Goal: Task Accomplishment & Management: Use online tool/utility

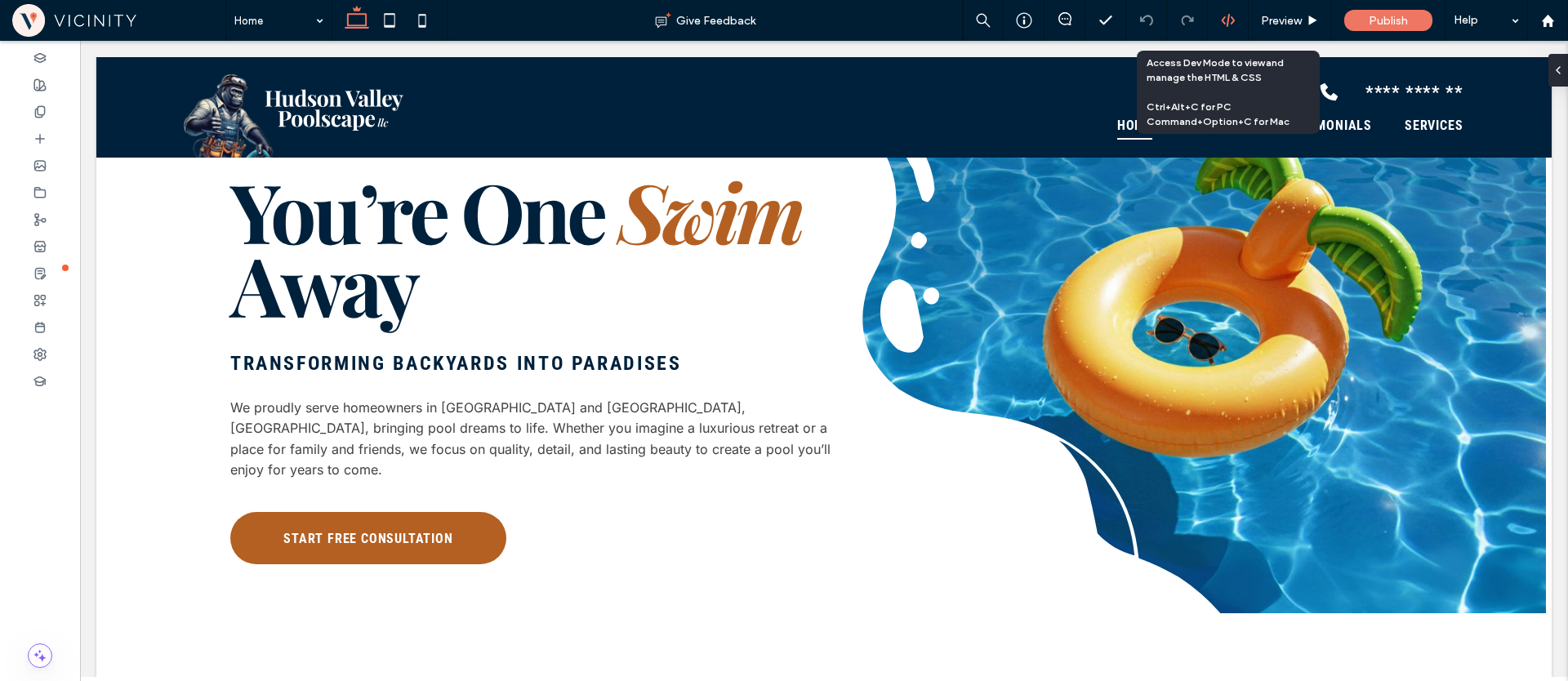
click at [1232, 22] on use at bounding box center [1228, 20] width 13 height 13
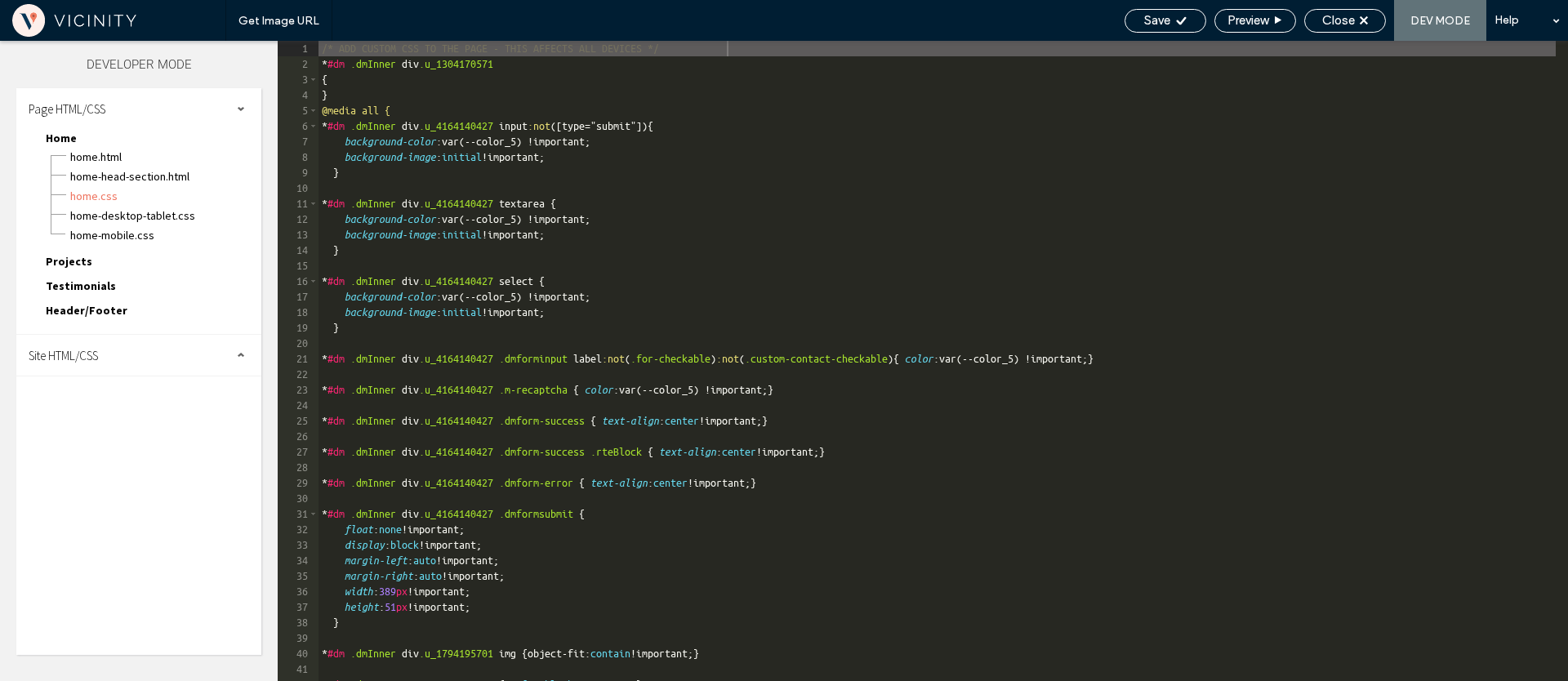
click at [131, 357] on div "Site HTML/CSS" at bounding box center [139, 355] width 245 height 41
click at [123, 428] on span "site.css" at bounding box center [169, 427] width 185 height 17
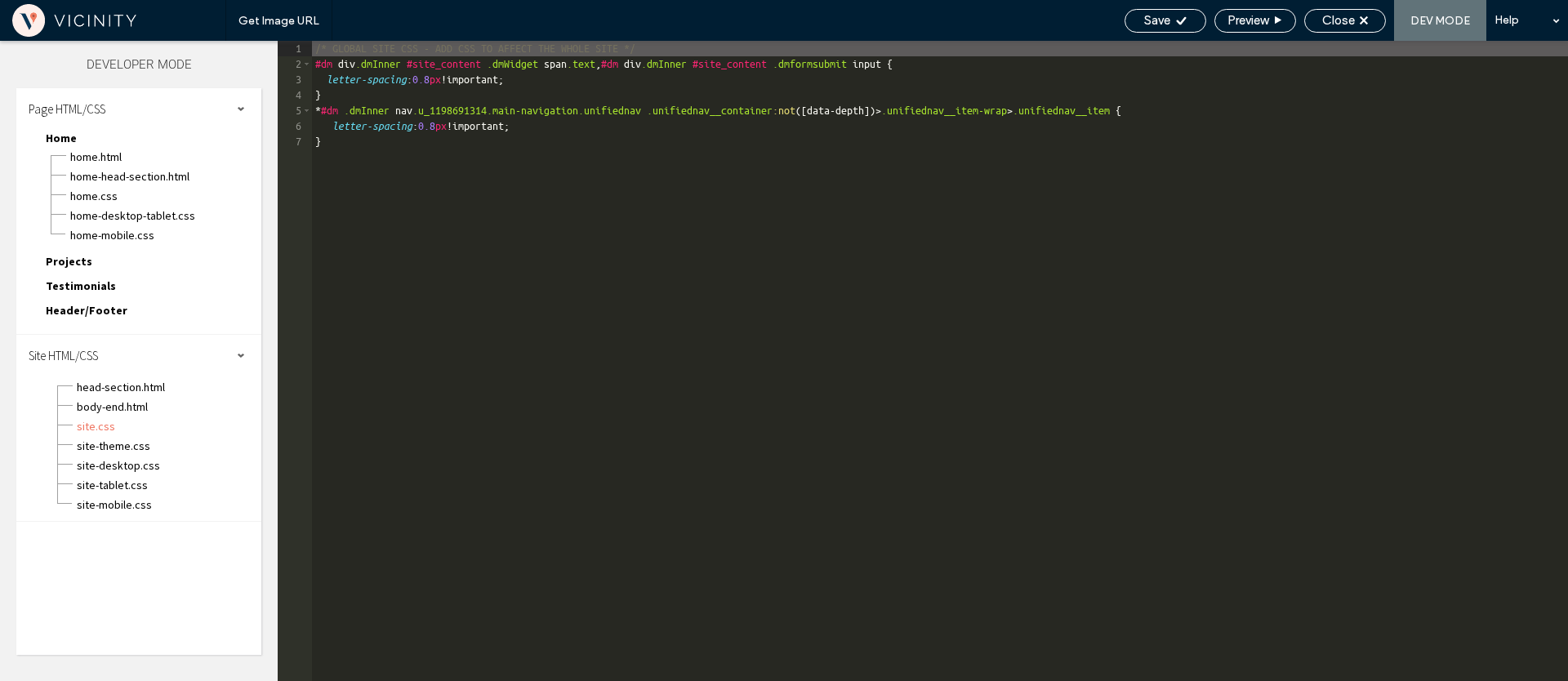
click at [420, 211] on div "/* GLOBAL SITE CSS - ADD CSS TO AFFECT THE WHOLE SITE */ #dm div .dmInner #site…" at bounding box center [940, 377] width 1256 height 672
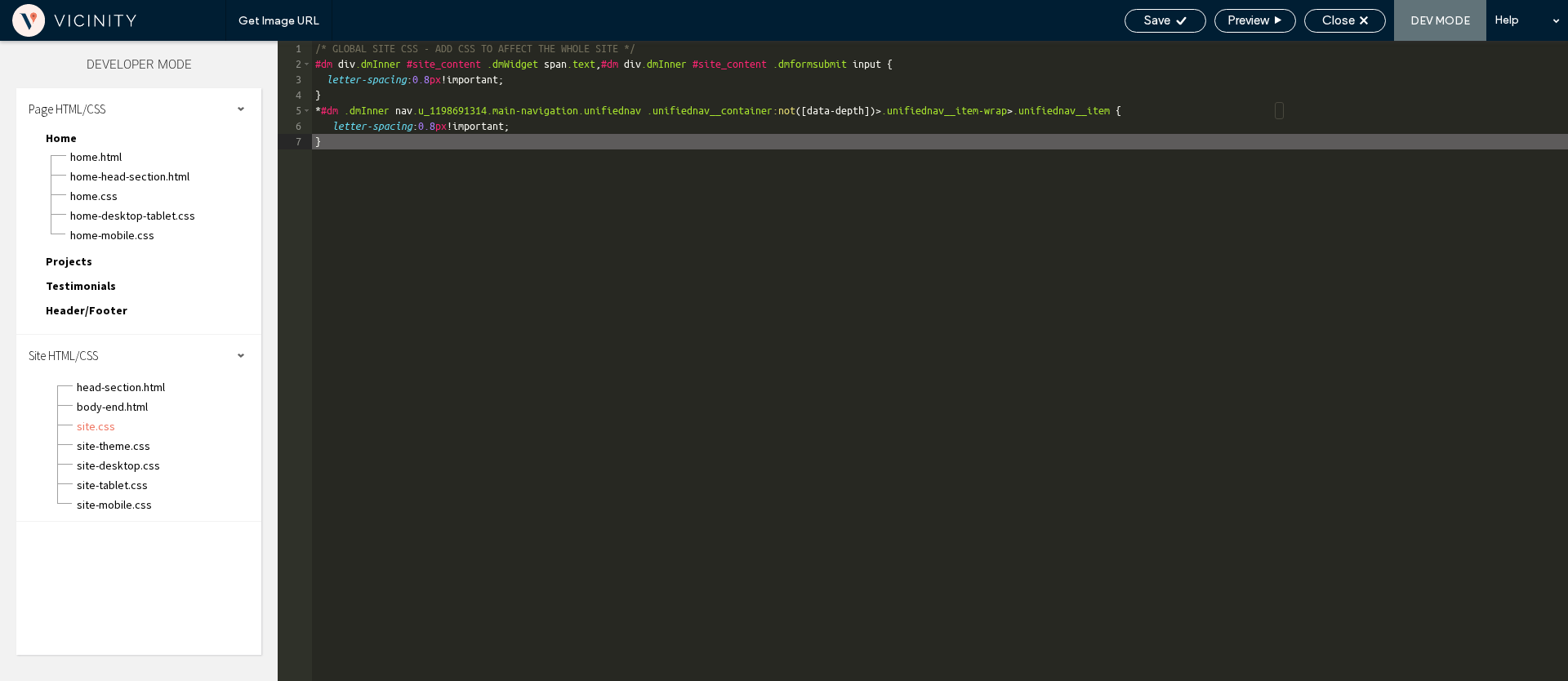
type textarea "**"
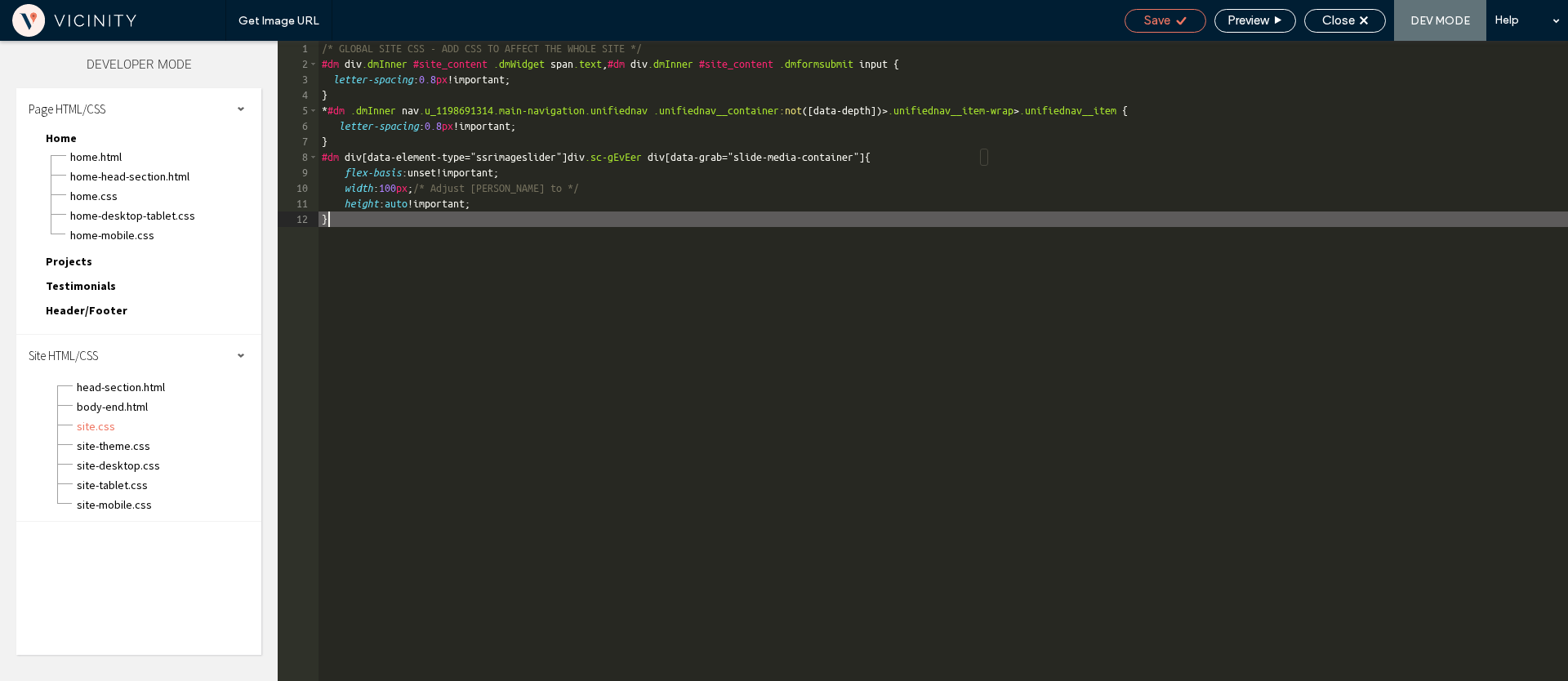
click at [1144, 17] on span "Save" at bounding box center [1157, 20] width 26 height 15
click at [1336, 24] on span "Close" at bounding box center [1339, 20] width 33 height 15
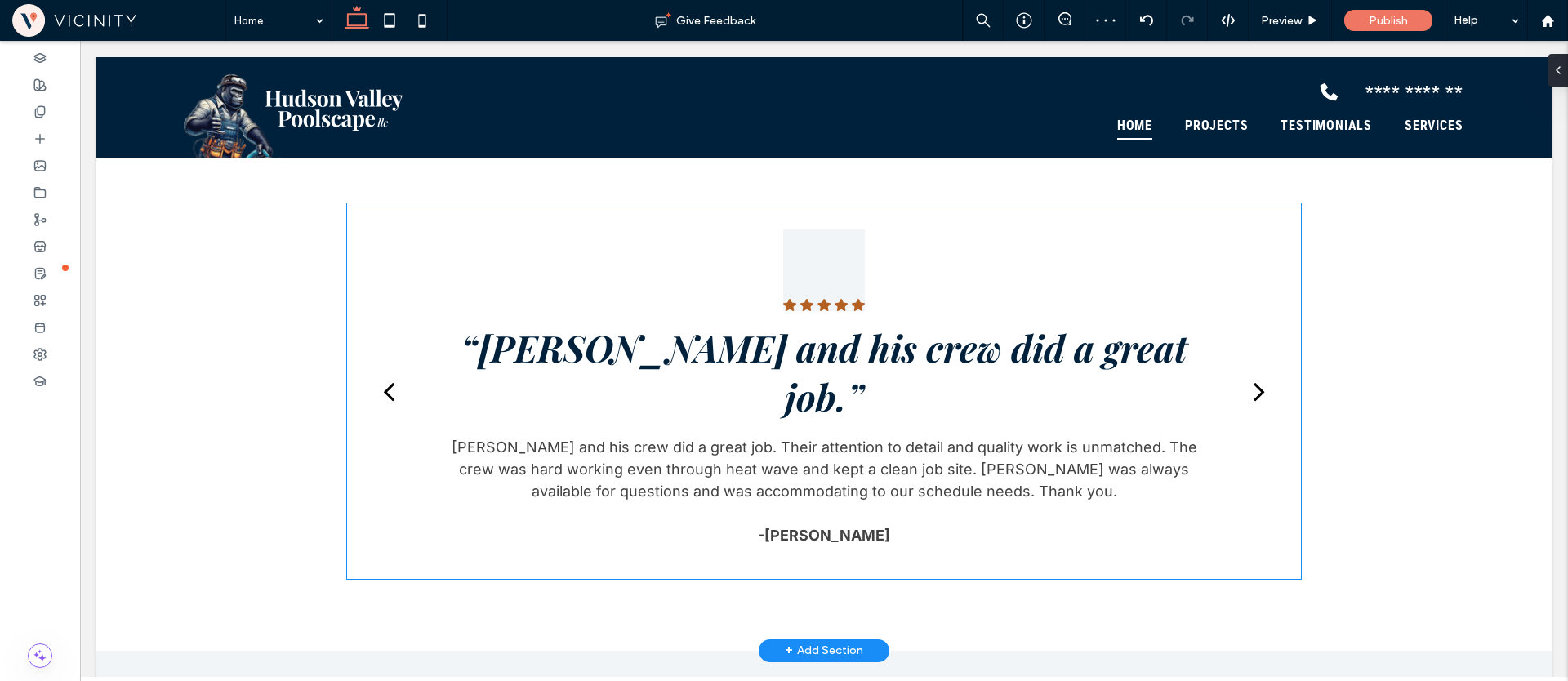
scroll to position [1868, 0]
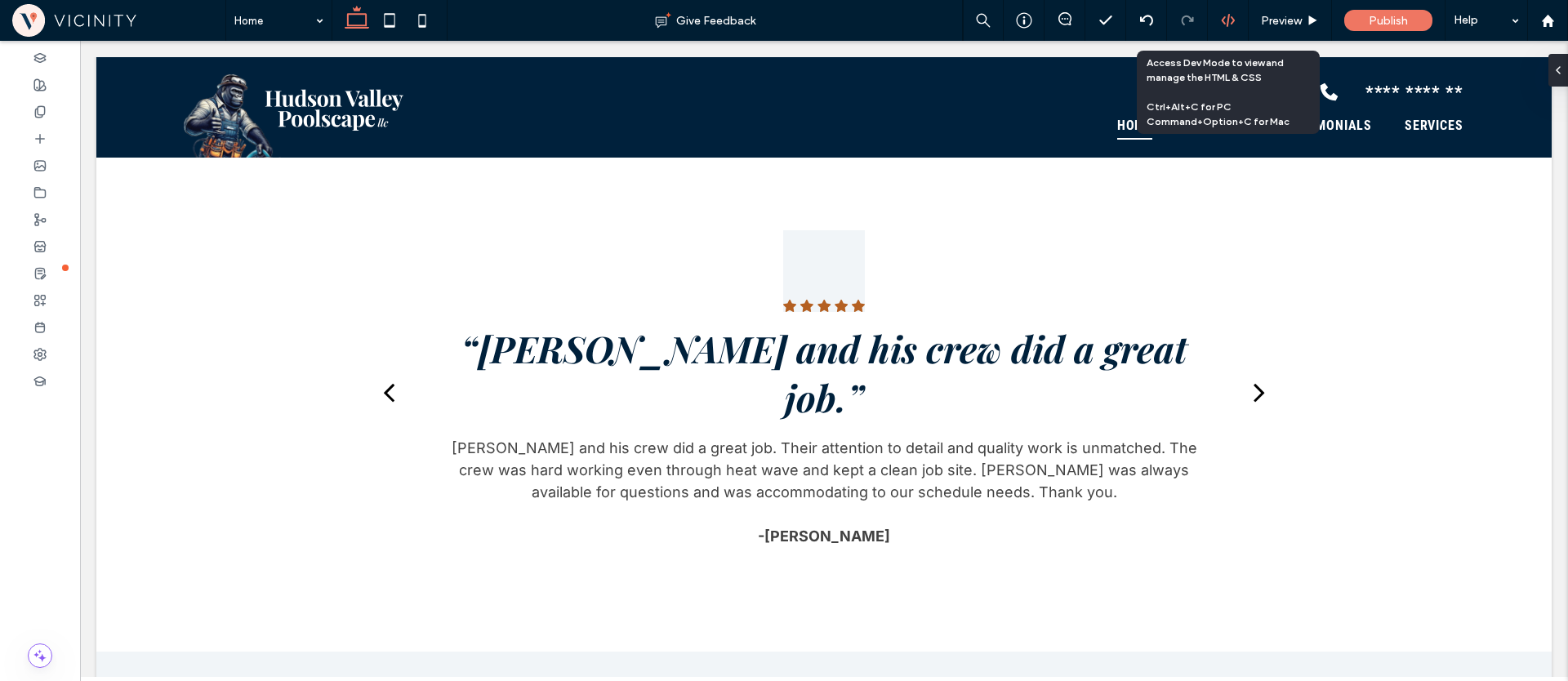
click at [1232, 16] on icon at bounding box center [1229, 20] width 15 height 15
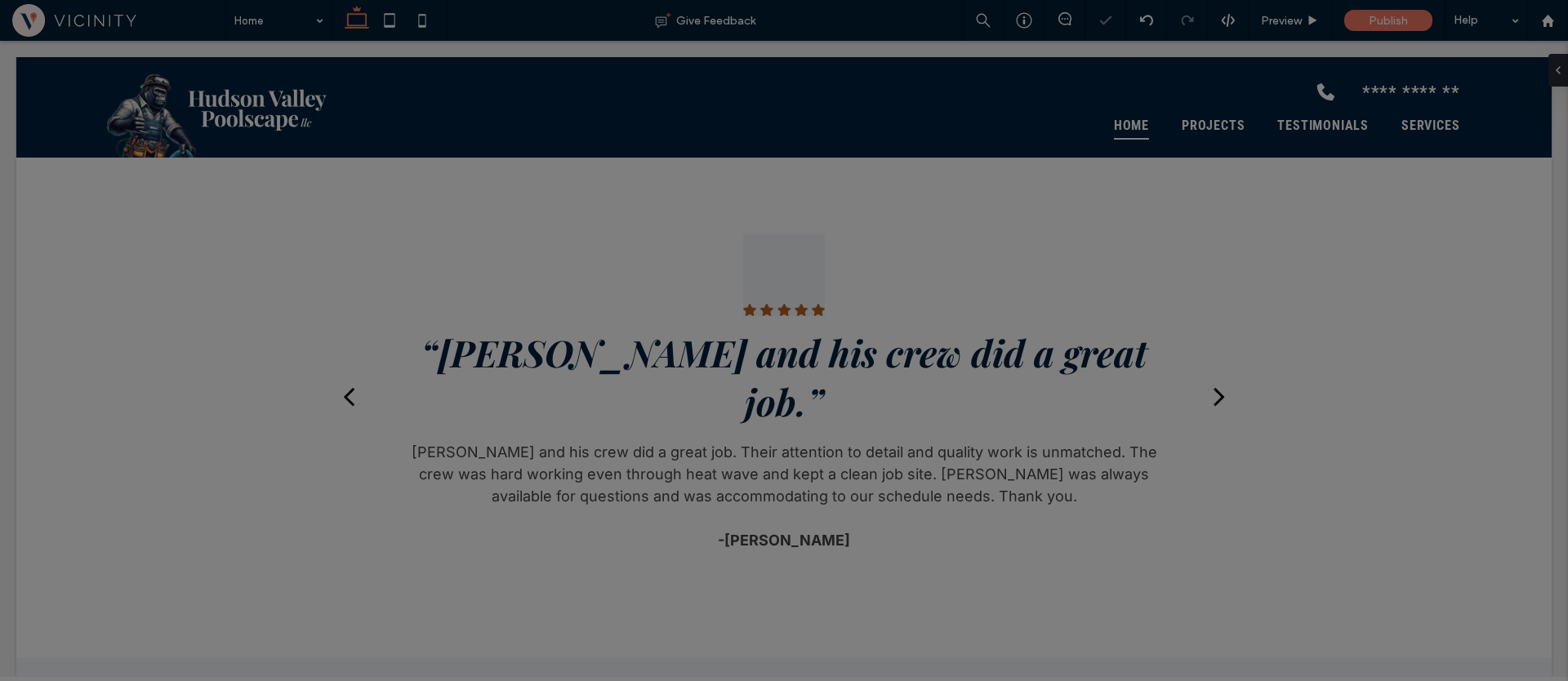
scroll to position [0, 0]
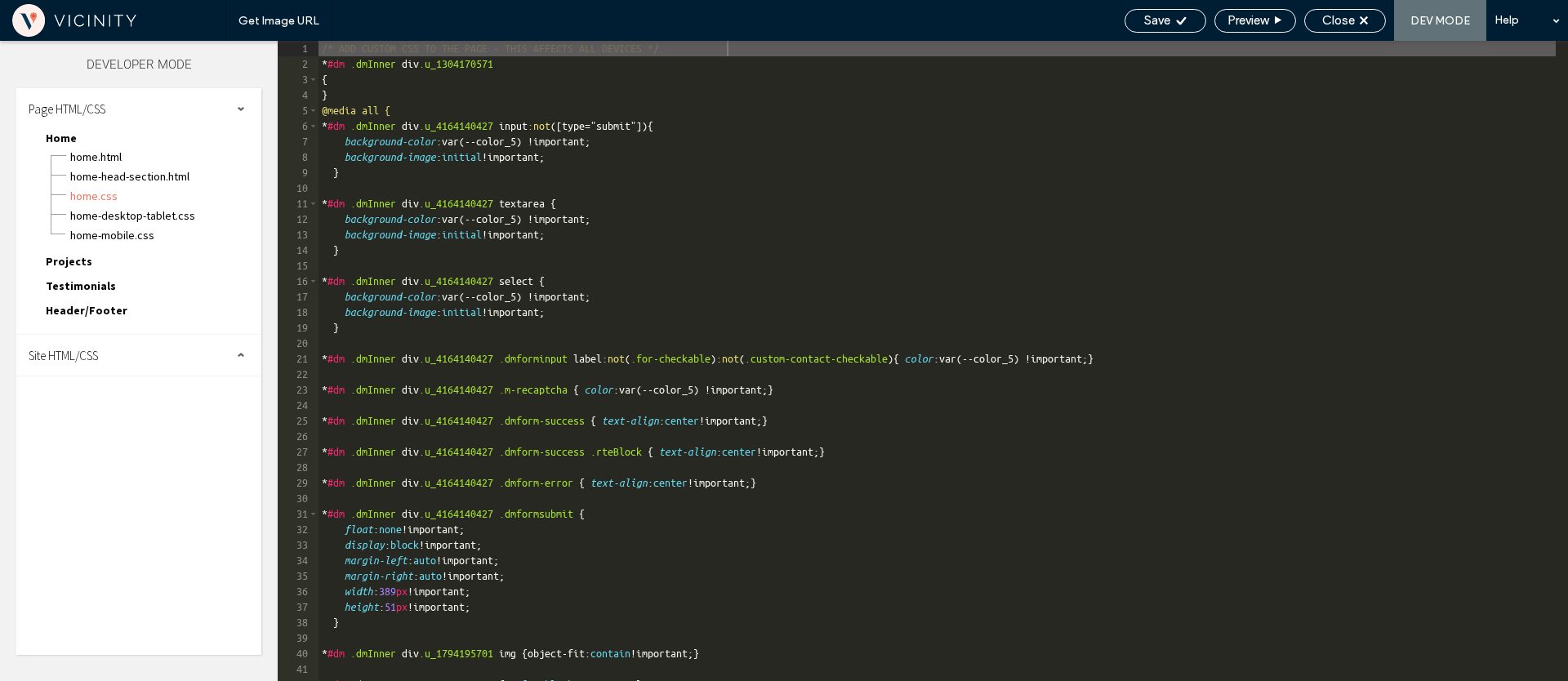
click at [111, 356] on div "Site HTML/CSS" at bounding box center [139, 355] width 245 height 41
click at [125, 425] on span "site.css" at bounding box center [169, 427] width 185 height 17
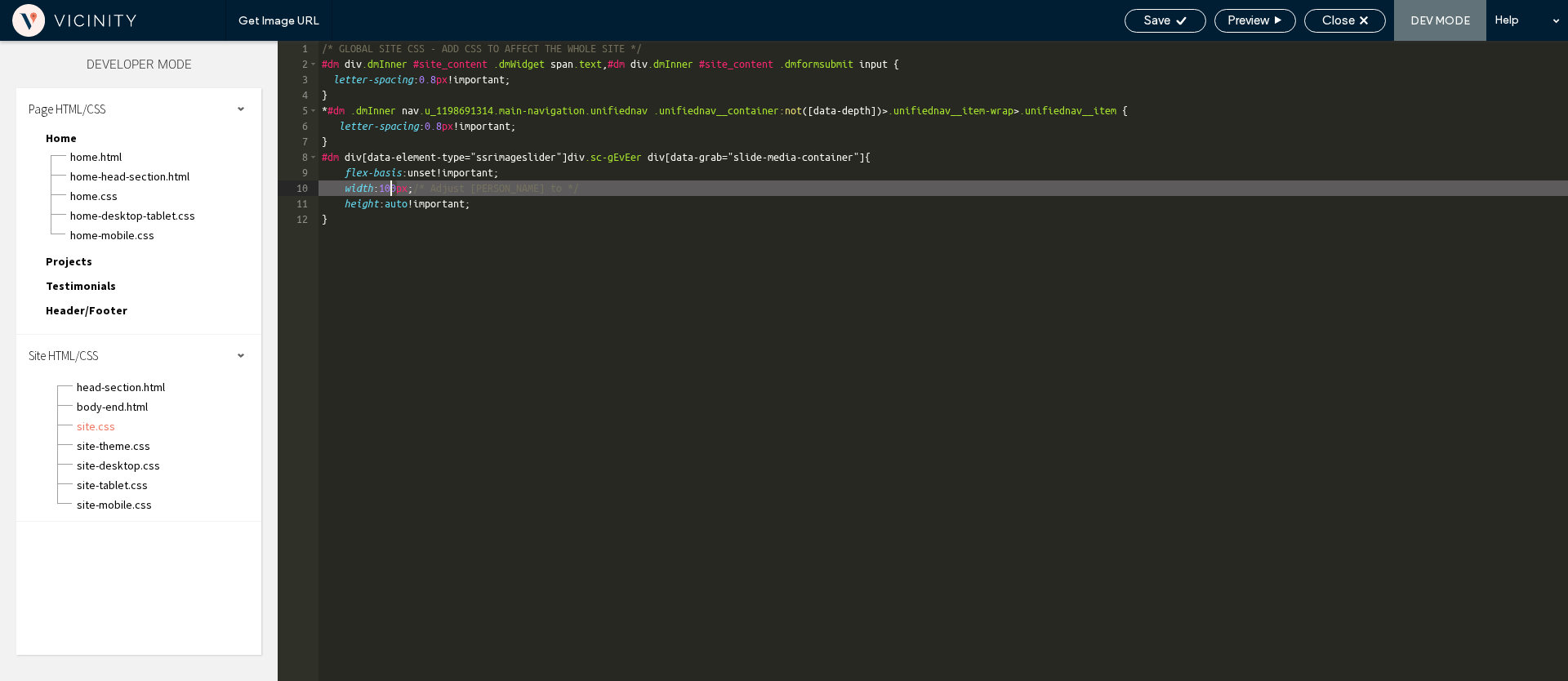
drag, startPoint x: 398, startPoint y: 189, endPoint x: 471, endPoint y: 198, distance: 73.6
click at [392, 189] on div "/* GLOBAL SITE CSS - ADD CSS TO AFFECT THE WHOLE SITE */ #dm div .dmInner #site…" at bounding box center [943, 377] width 1250 height 672
type textarea "**"
click at [1147, 22] on span "Save" at bounding box center [1157, 20] width 26 height 15
click at [1342, 21] on span "Close" at bounding box center [1339, 20] width 33 height 15
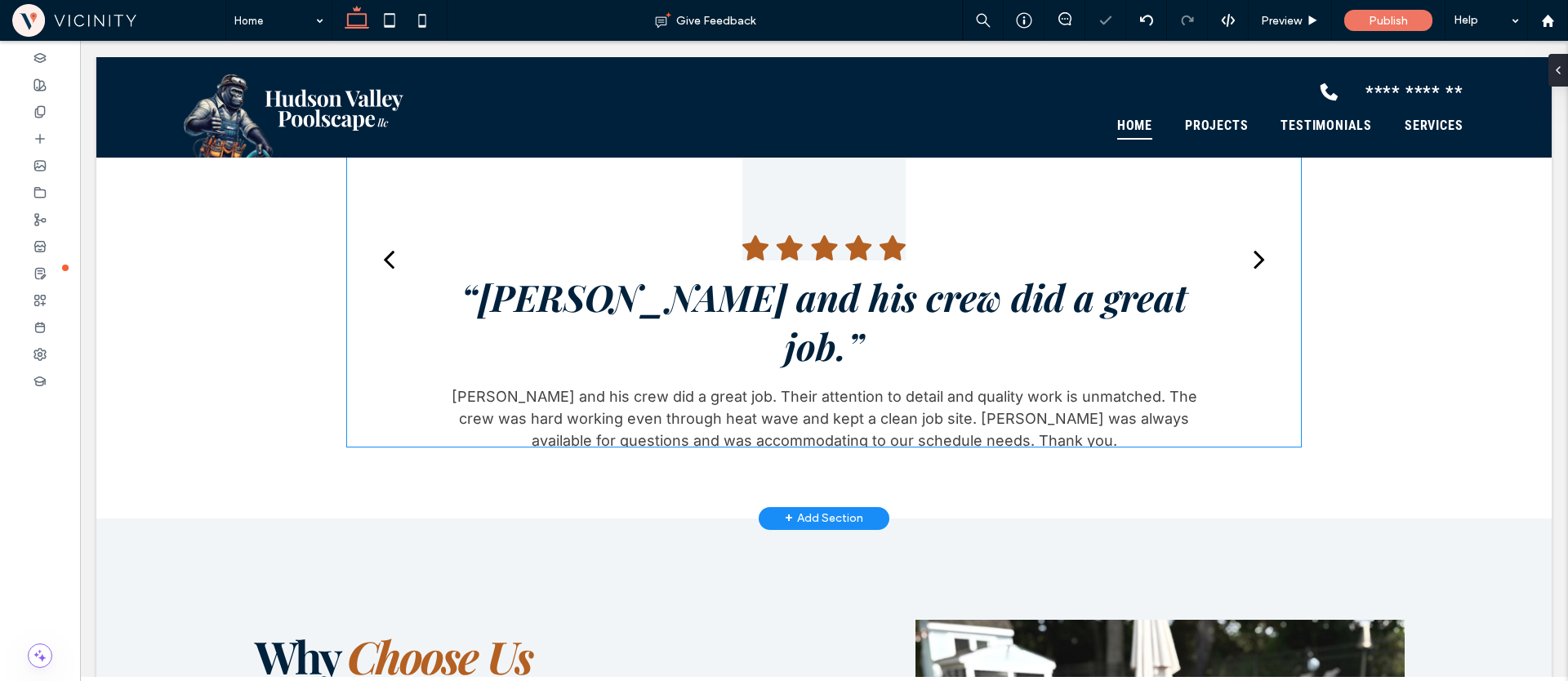
scroll to position [1706, 0]
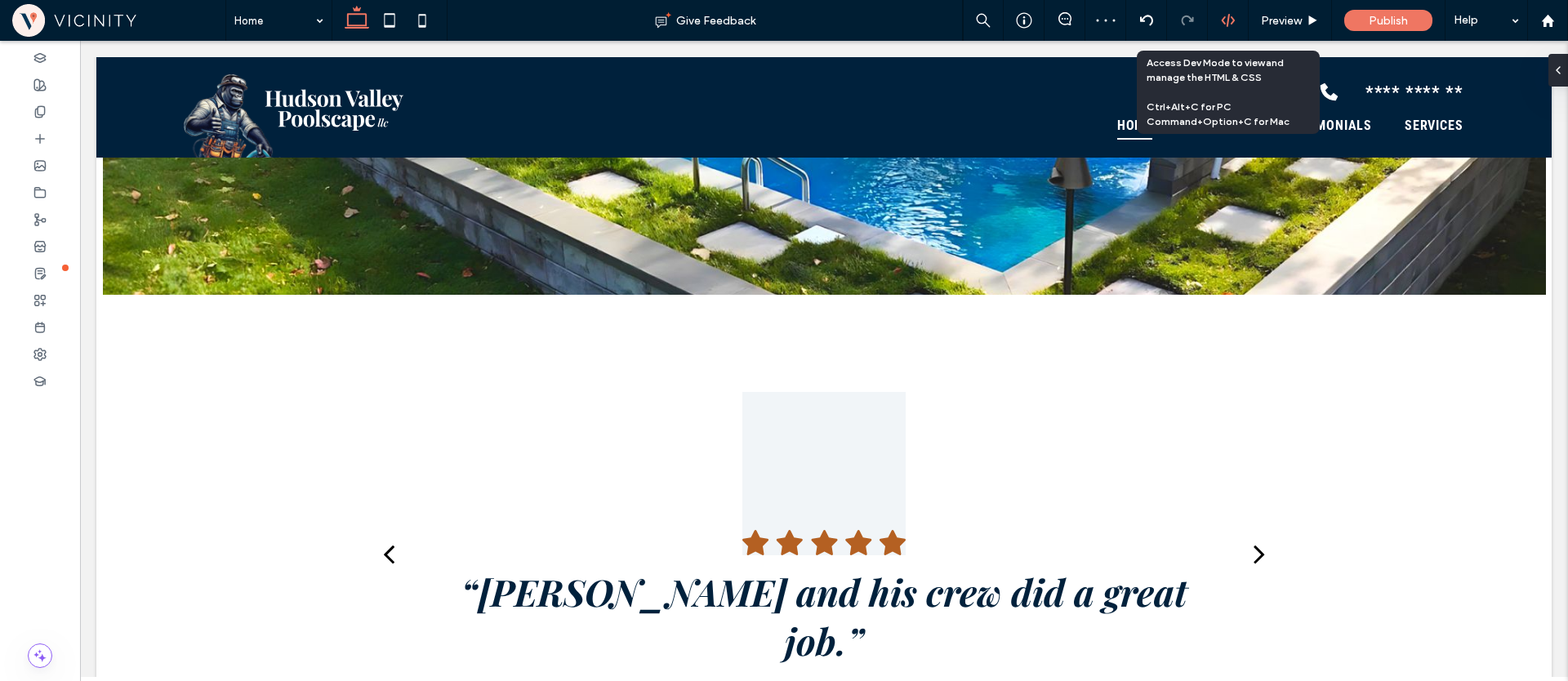
click at [1222, 25] on icon at bounding box center [1229, 20] width 15 height 15
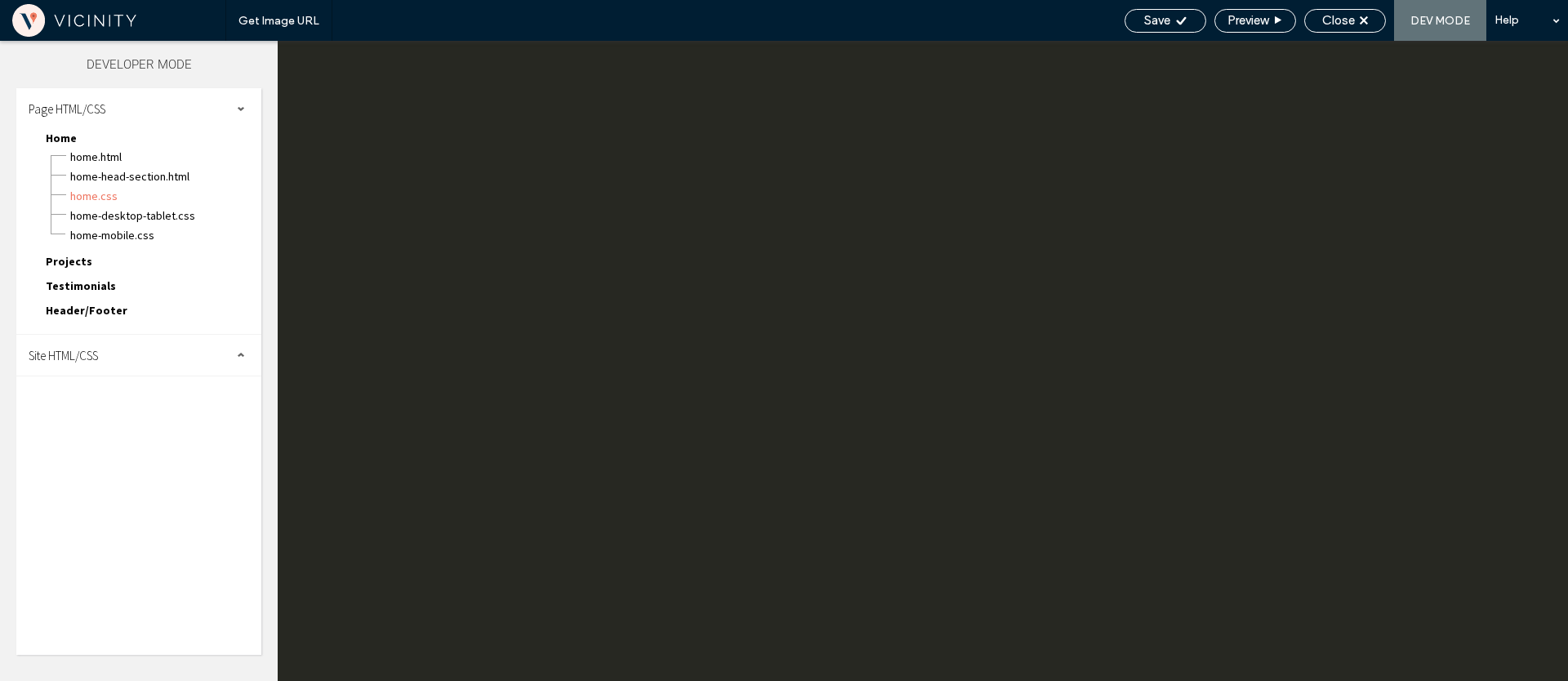
scroll to position [0, 0]
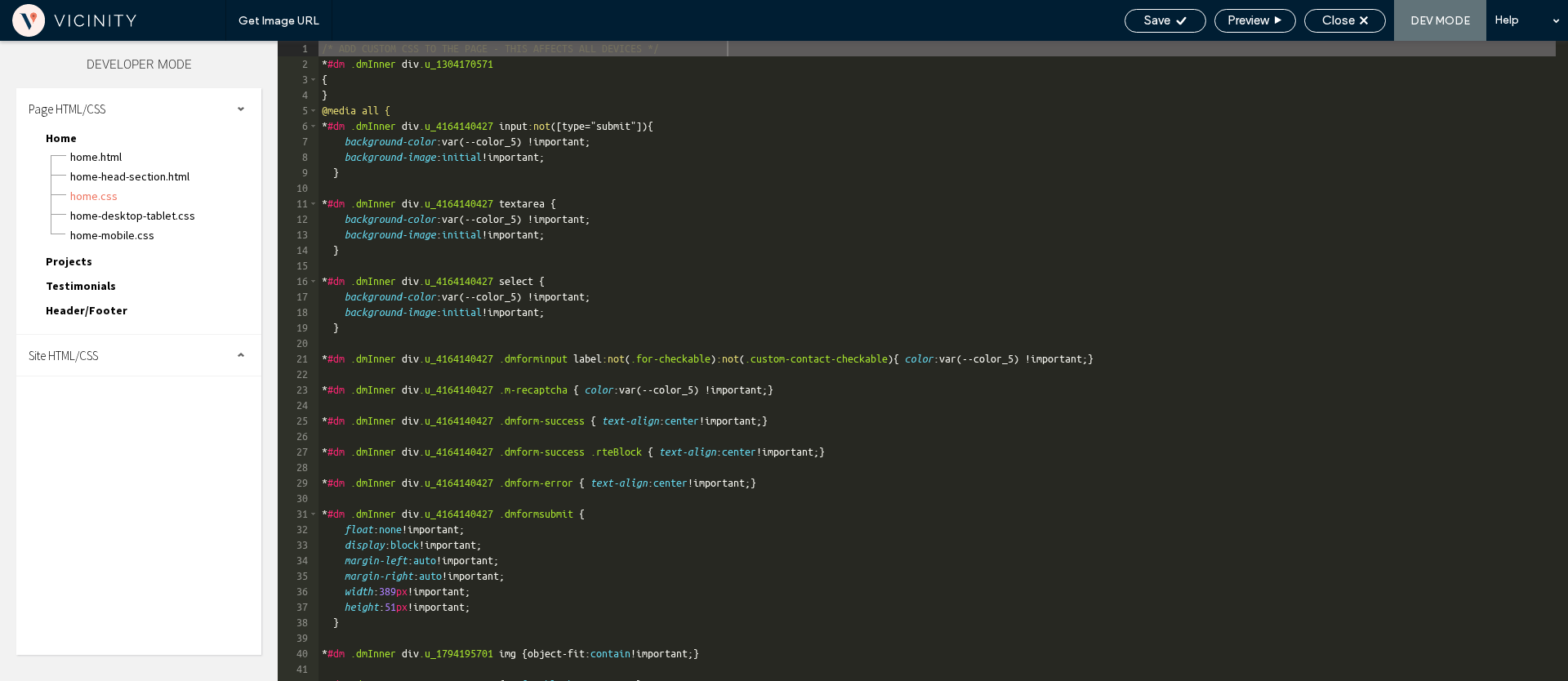
click at [137, 355] on div "Site HTML/CSS" at bounding box center [139, 355] width 245 height 41
click at [107, 421] on span "site.css" at bounding box center [169, 427] width 185 height 17
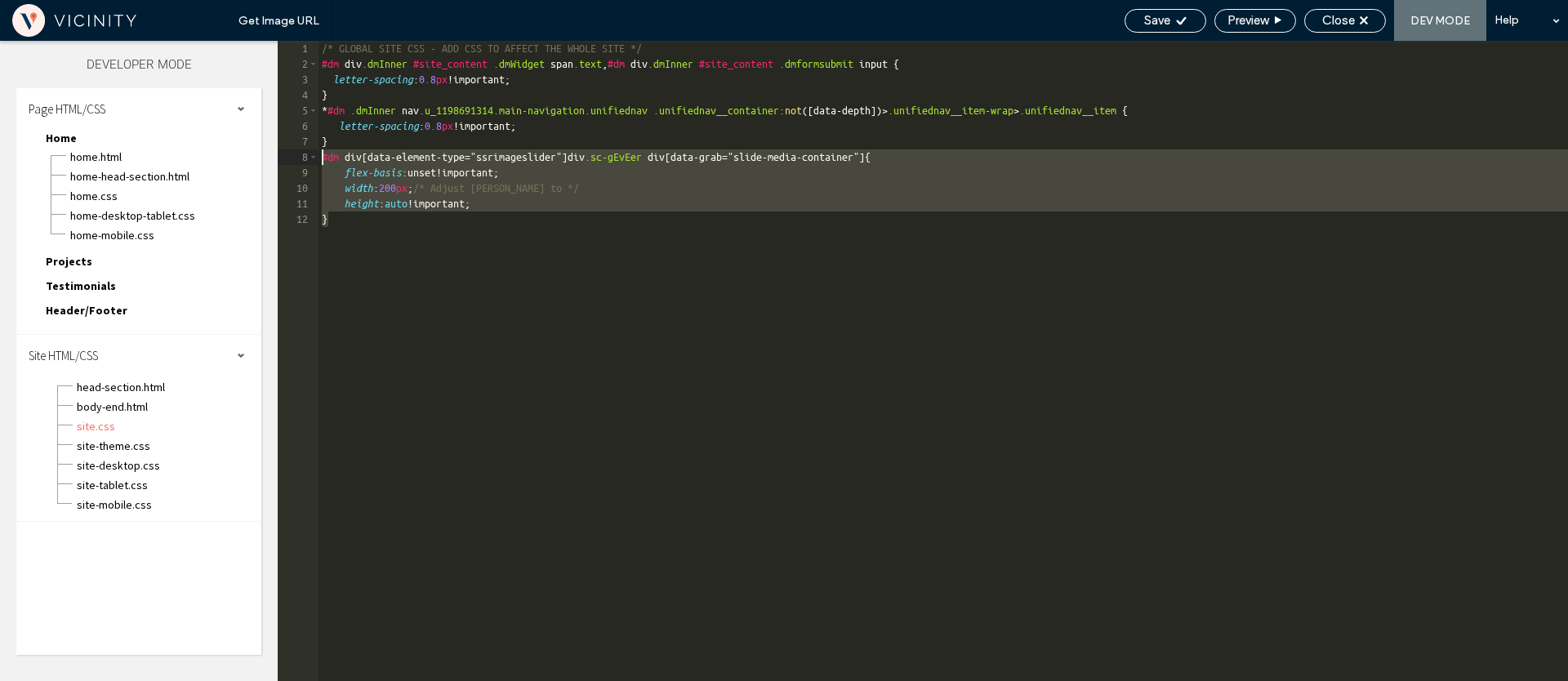
drag, startPoint x: 389, startPoint y: 229, endPoint x: 321, endPoint y: 158, distance: 98.3
click at [321, 158] on div "/* GLOBAL SITE CSS - ADD CSS TO AFFECT THE WHOLE SITE */ #dm div .dmInner #site…" at bounding box center [943, 377] width 1250 height 672
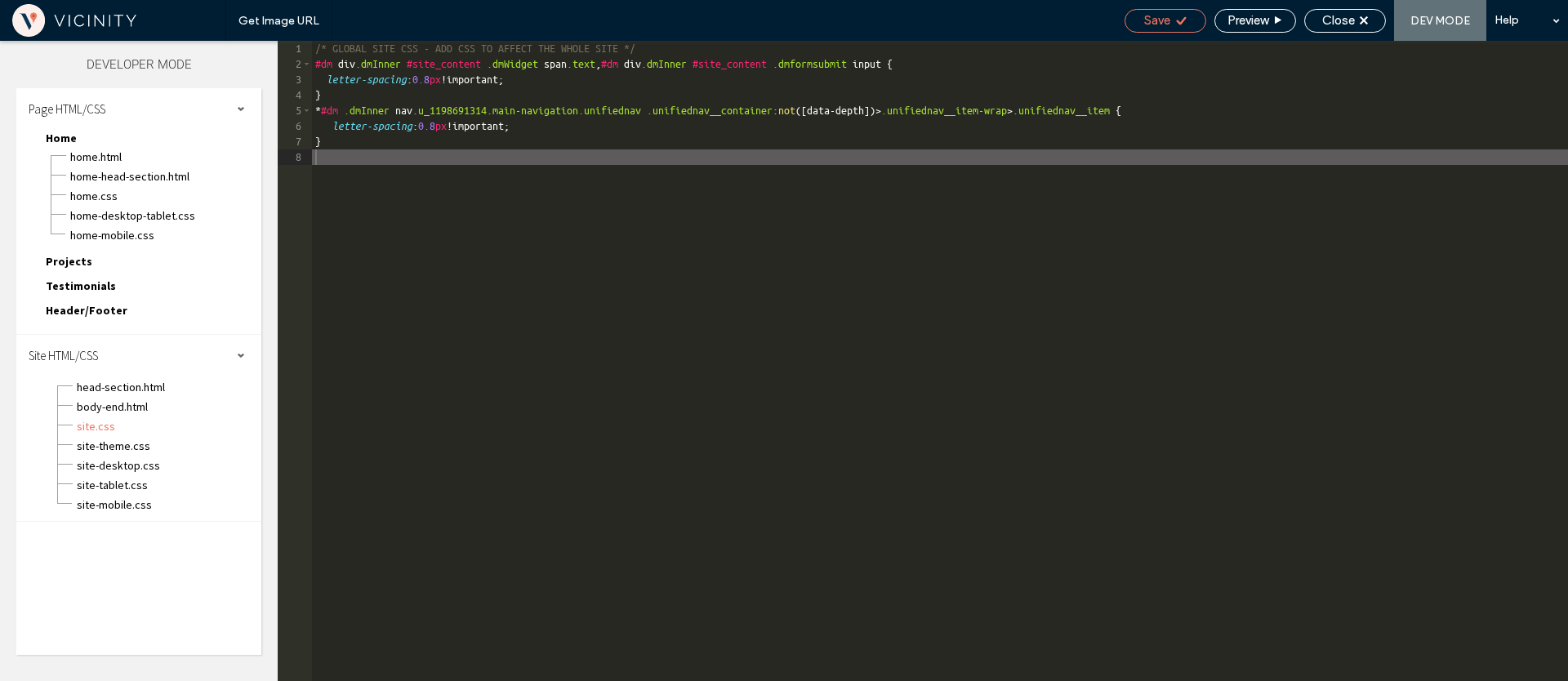
click at [1155, 13] on span "Save" at bounding box center [1157, 20] width 26 height 15
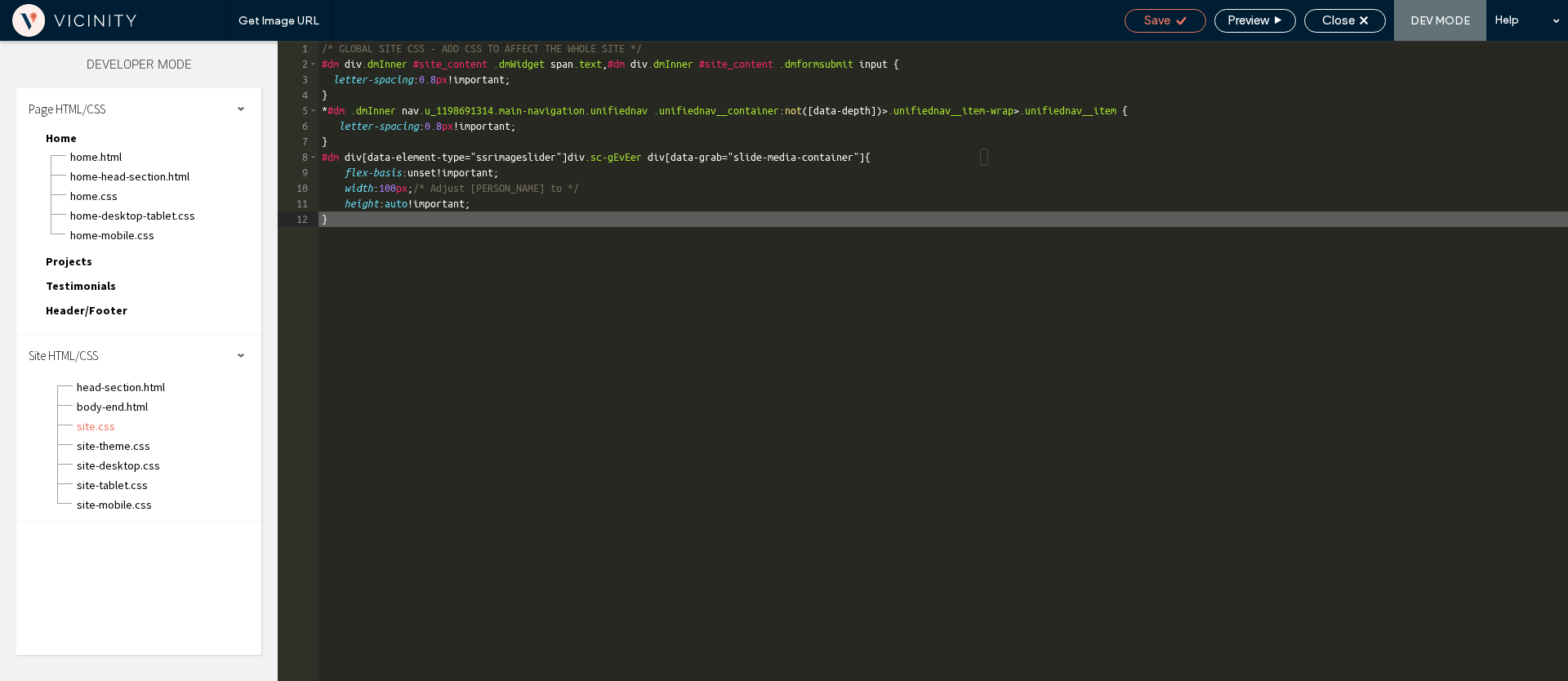
click at [1186, 20] on div "Save" at bounding box center [1164, 20] width 80 height 15
click at [1331, 22] on span "Close" at bounding box center [1339, 20] width 33 height 15
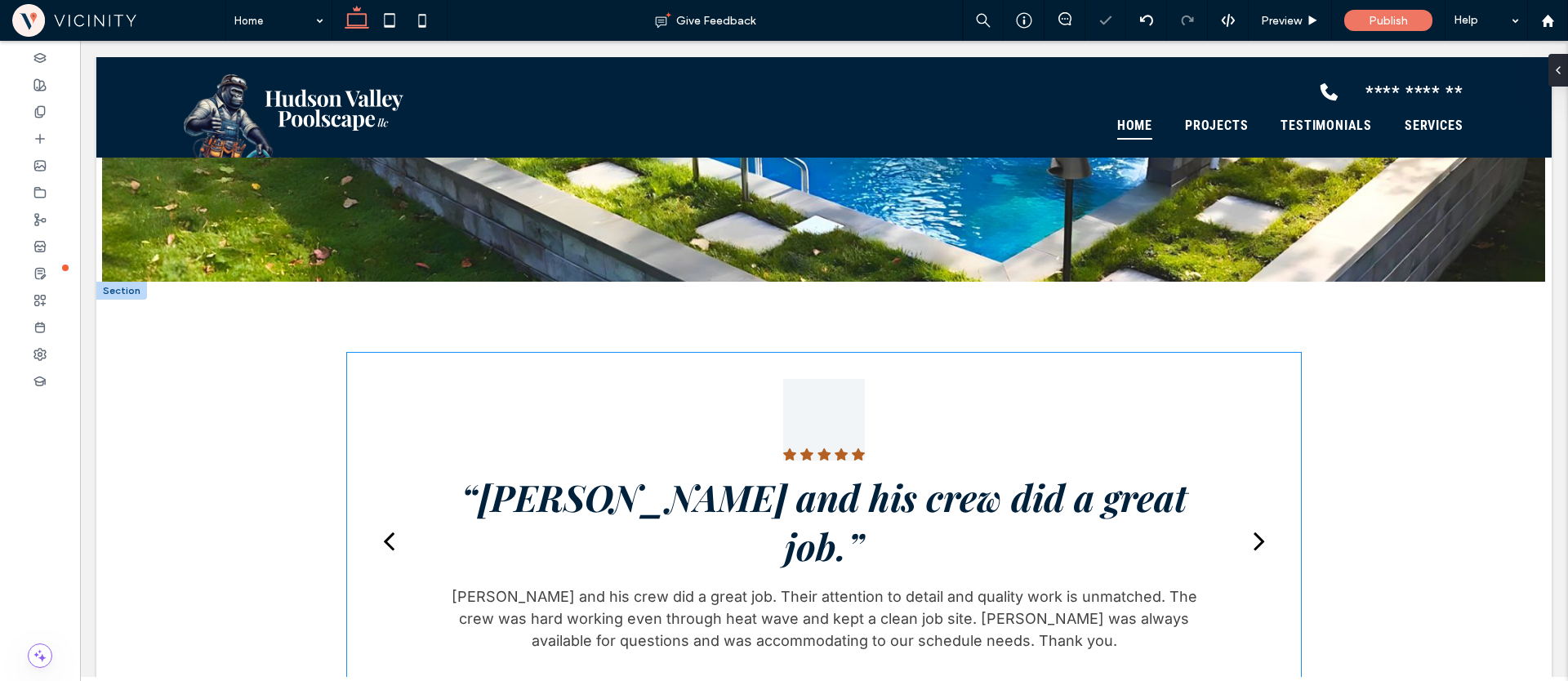
scroll to position [1719, 0]
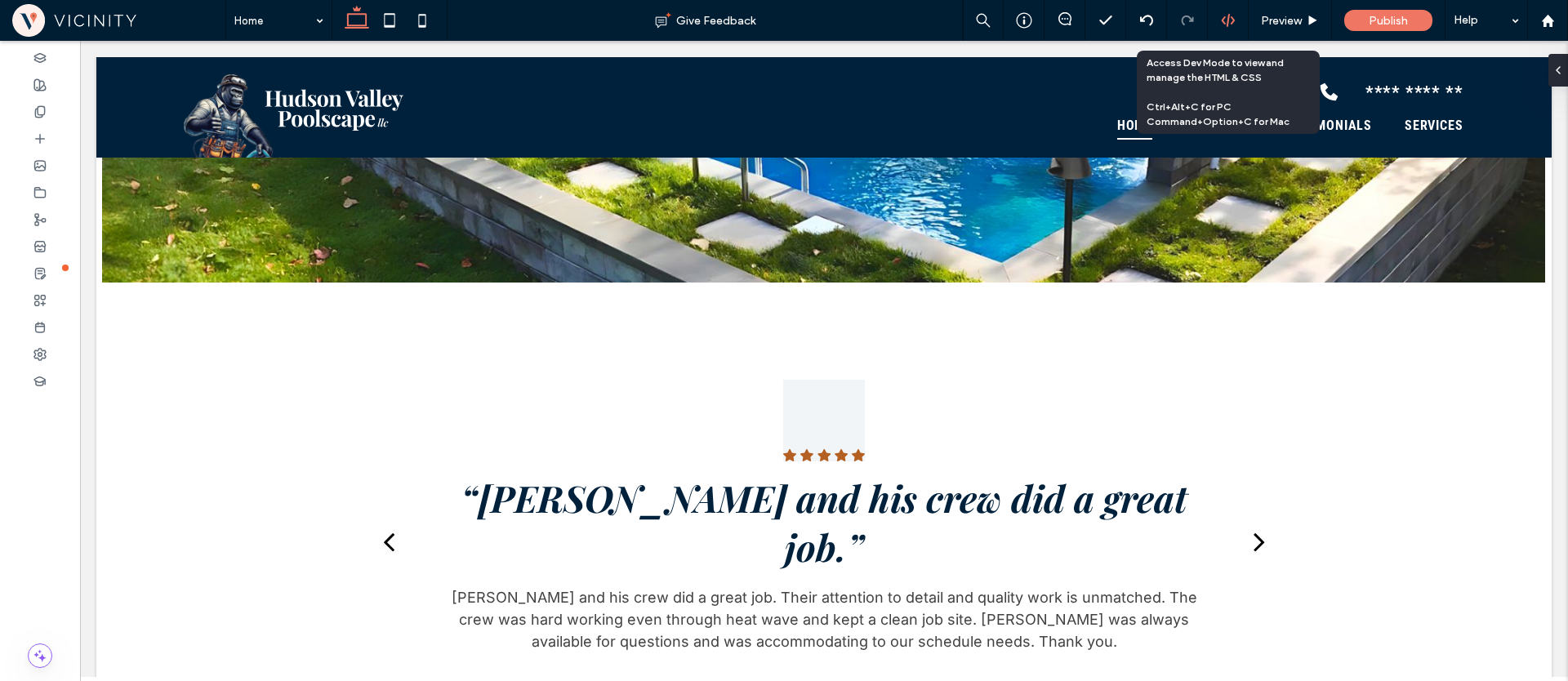
click at [1231, 23] on use at bounding box center [1228, 20] width 13 height 13
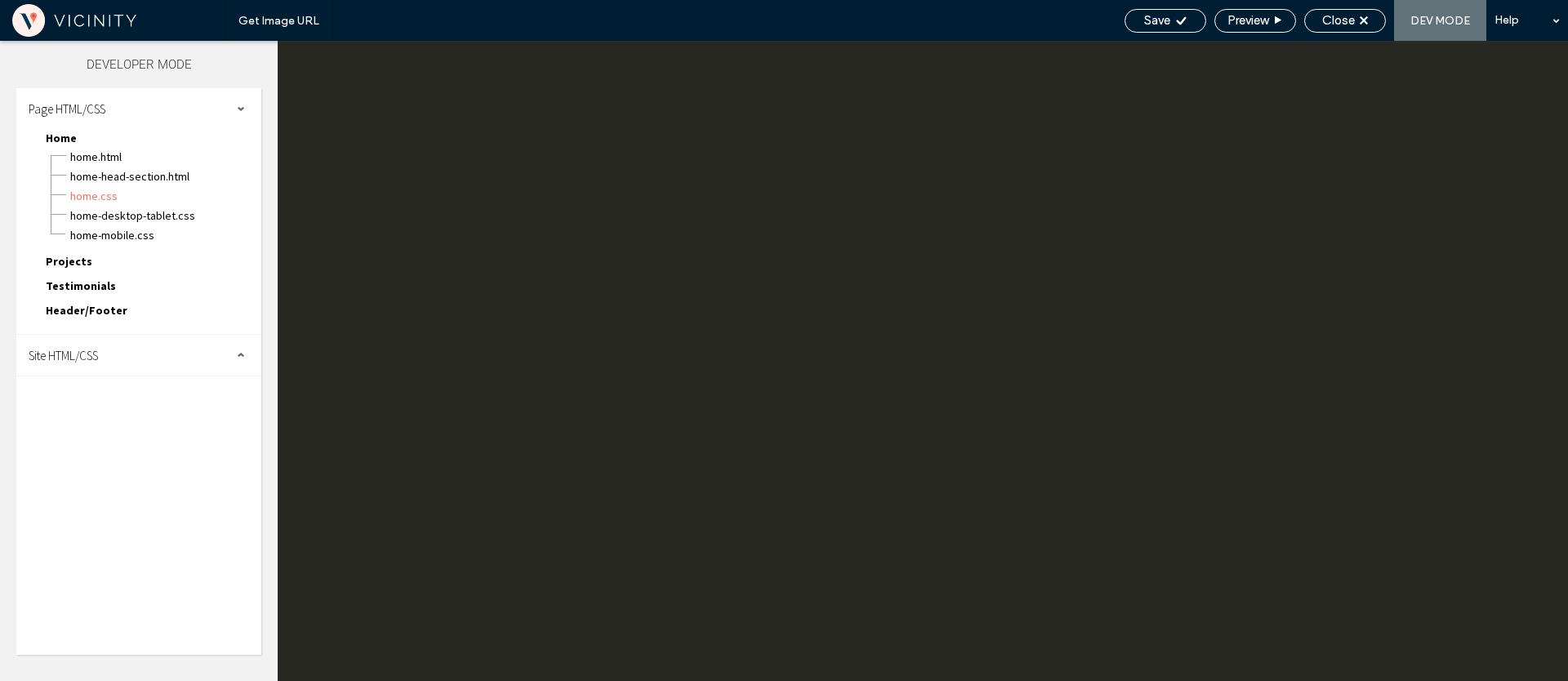
scroll to position [0, 0]
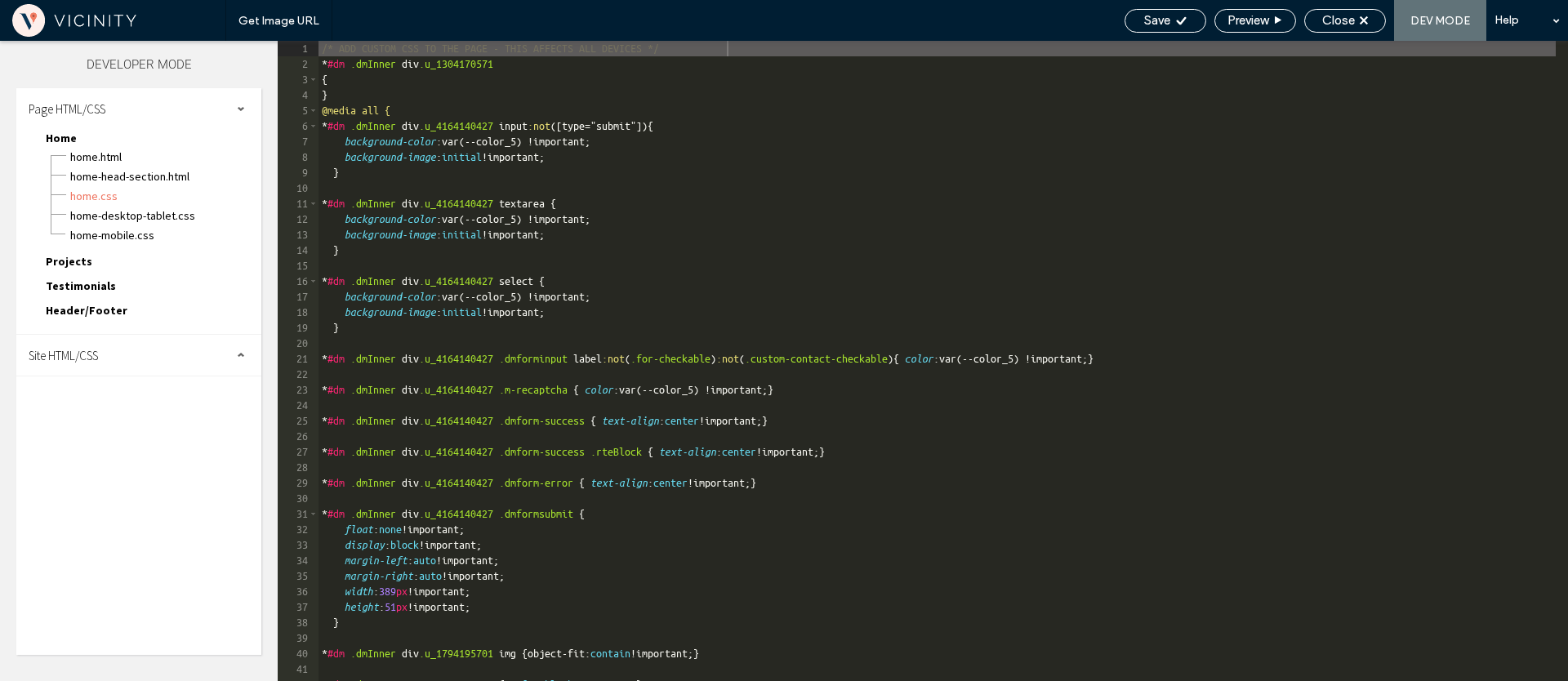
click at [106, 341] on div "Site HTML/CSS" at bounding box center [139, 355] width 245 height 41
click at [93, 430] on span "site.css" at bounding box center [169, 427] width 185 height 17
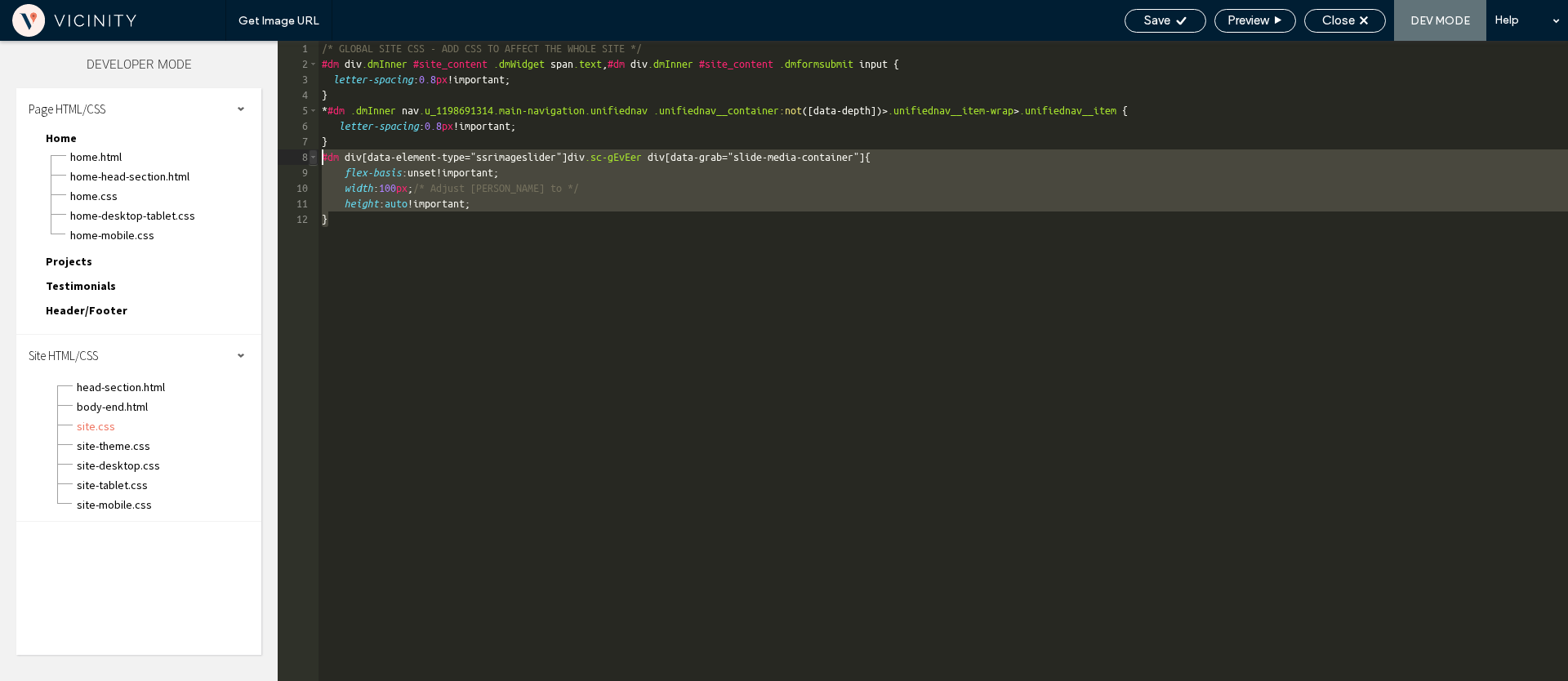
drag, startPoint x: 384, startPoint y: 246, endPoint x: 316, endPoint y: 160, distance: 109.6
click at [316, 160] on div "** 1 2 3 4 5 6 7 8 9 10 11 12 /* GLOBAL SITE CSS - ADD CSS TO AFFECT THE WHOLE …" at bounding box center [923, 362] width 1290 height 641
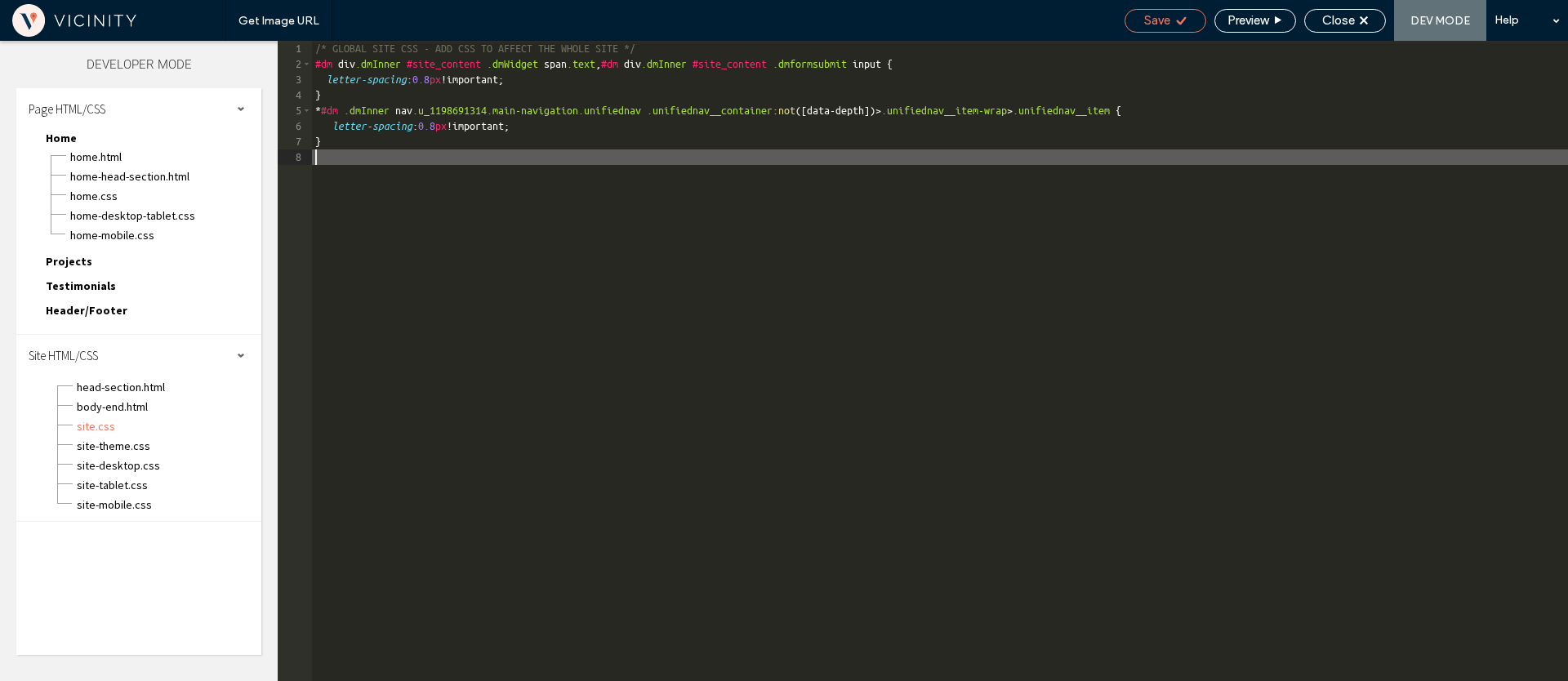
click at [1152, 23] on span "Save" at bounding box center [1157, 20] width 26 height 15
click at [1343, 20] on span "Close" at bounding box center [1339, 20] width 33 height 15
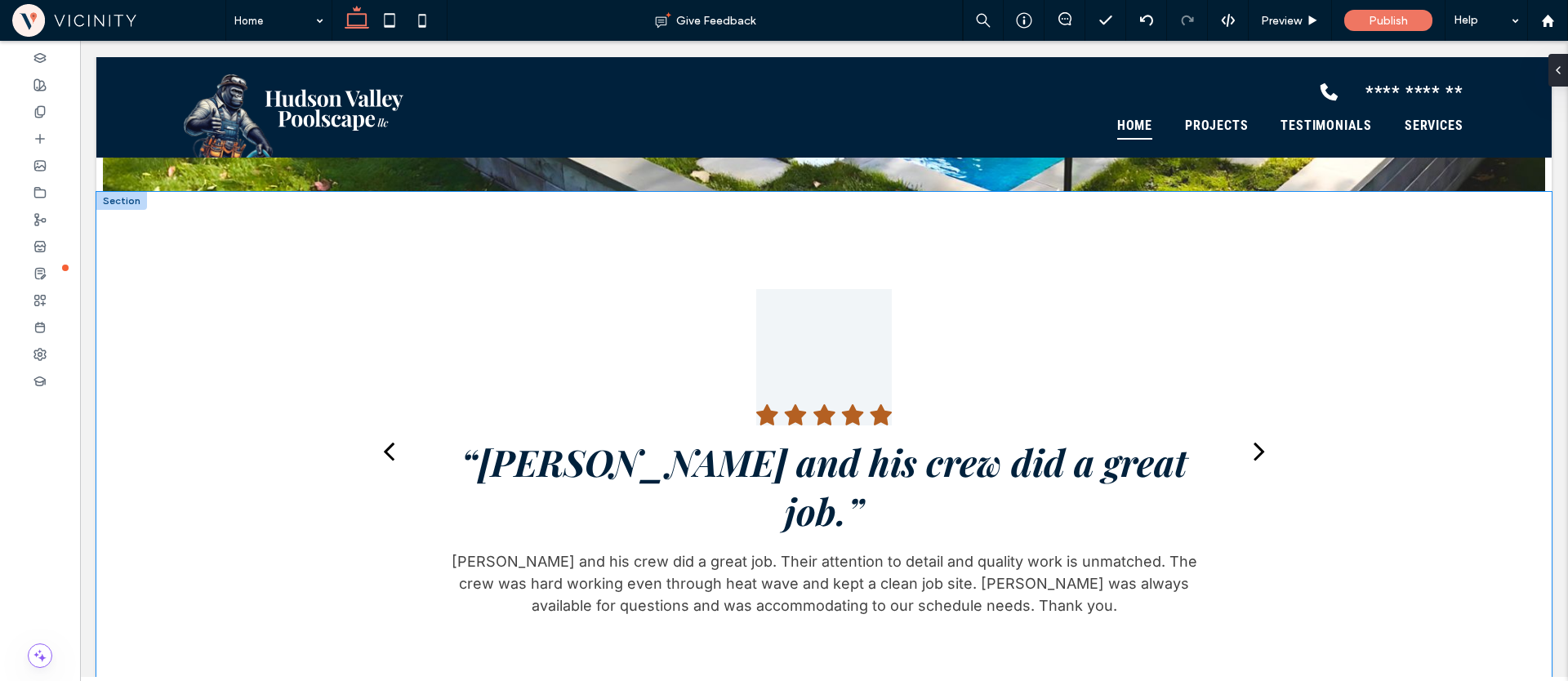
scroll to position [1777, 0]
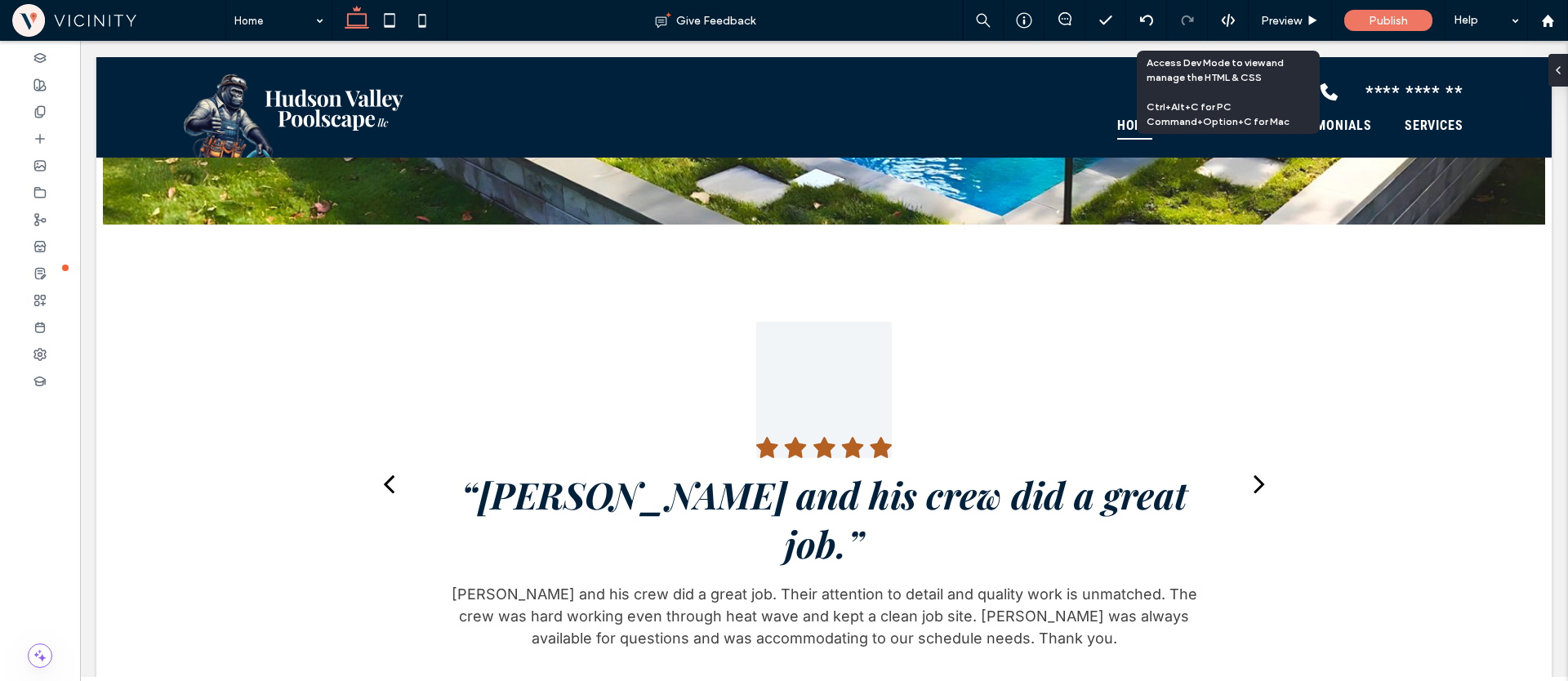
click at [1230, 19] on icon at bounding box center [1229, 20] width 15 height 15
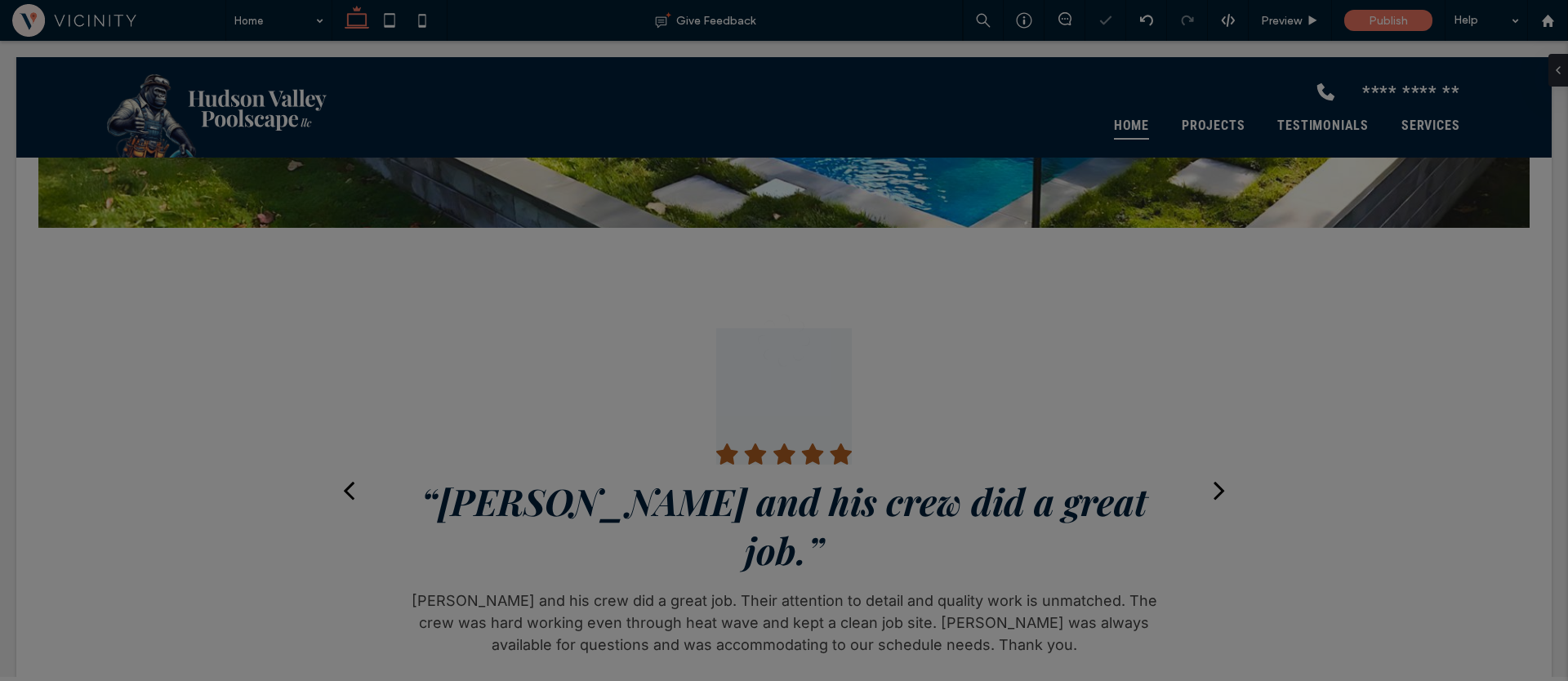
scroll to position [0, 0]
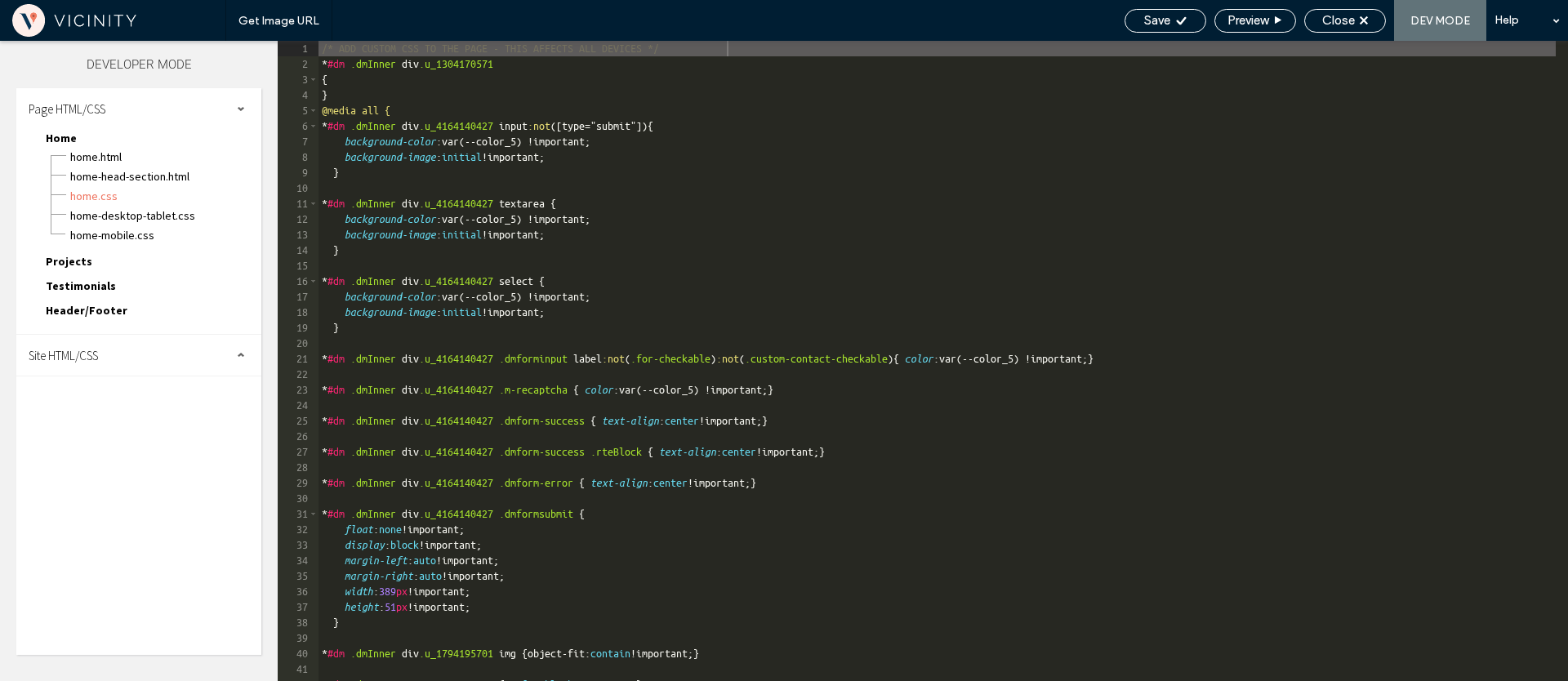
click at [126, 360] on div "Site HTML/CSS" at bounding box center [139, 355] width 245 height 41
click at [84, 430] on span "site.css" at bounding box center [169, 427] width 185 height 17
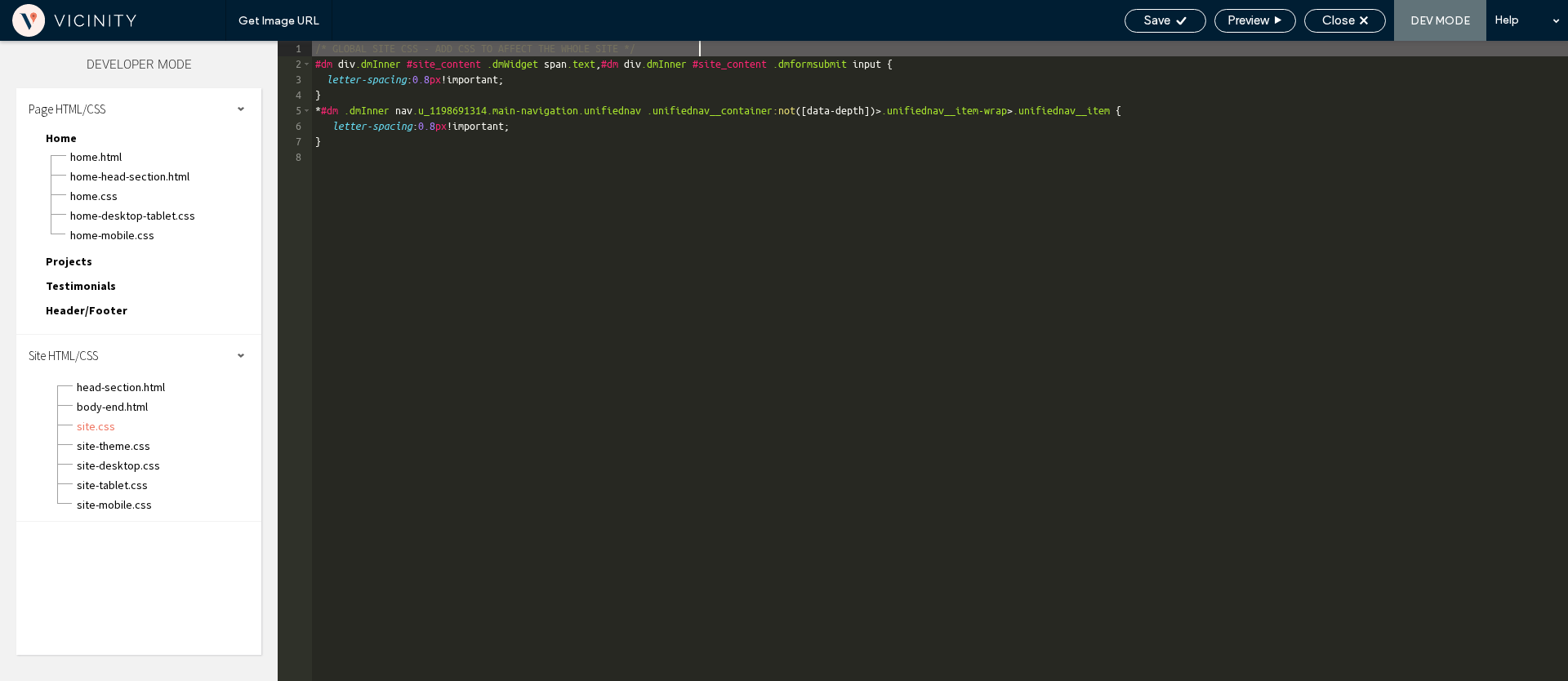
click at [344, 249] on div "/* GLOBAL SITE CSS - ADD CSS TO AFFECT THE WHOLE SITE */ #dm div .dmInner #site…" at bounding box center [940, 377] width 1256 height 672
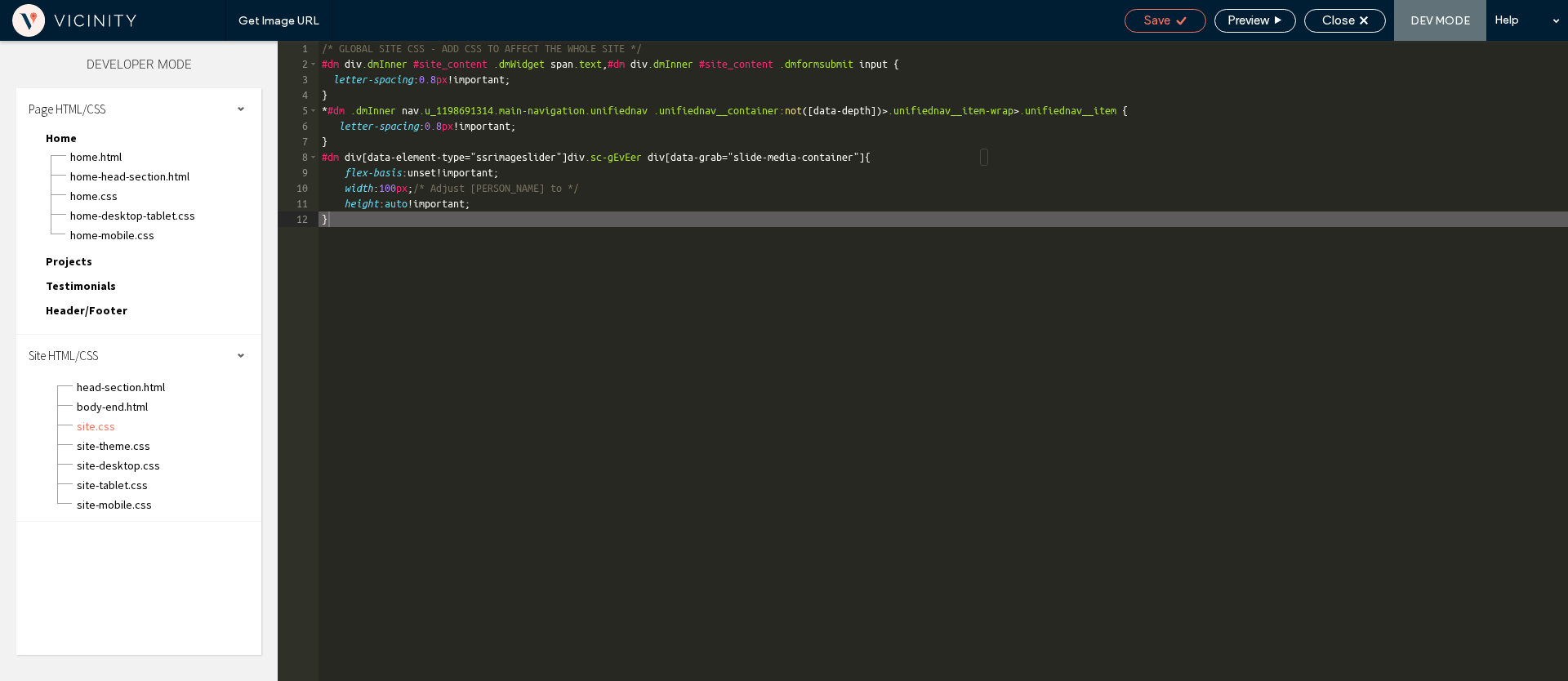
click at [1162, 26] on span "Save" at bounding box center [1157, 20] width 26 height 15
click at [1348, 17] on span "Close" at bounding box center [1339, 20] width 33 height 15
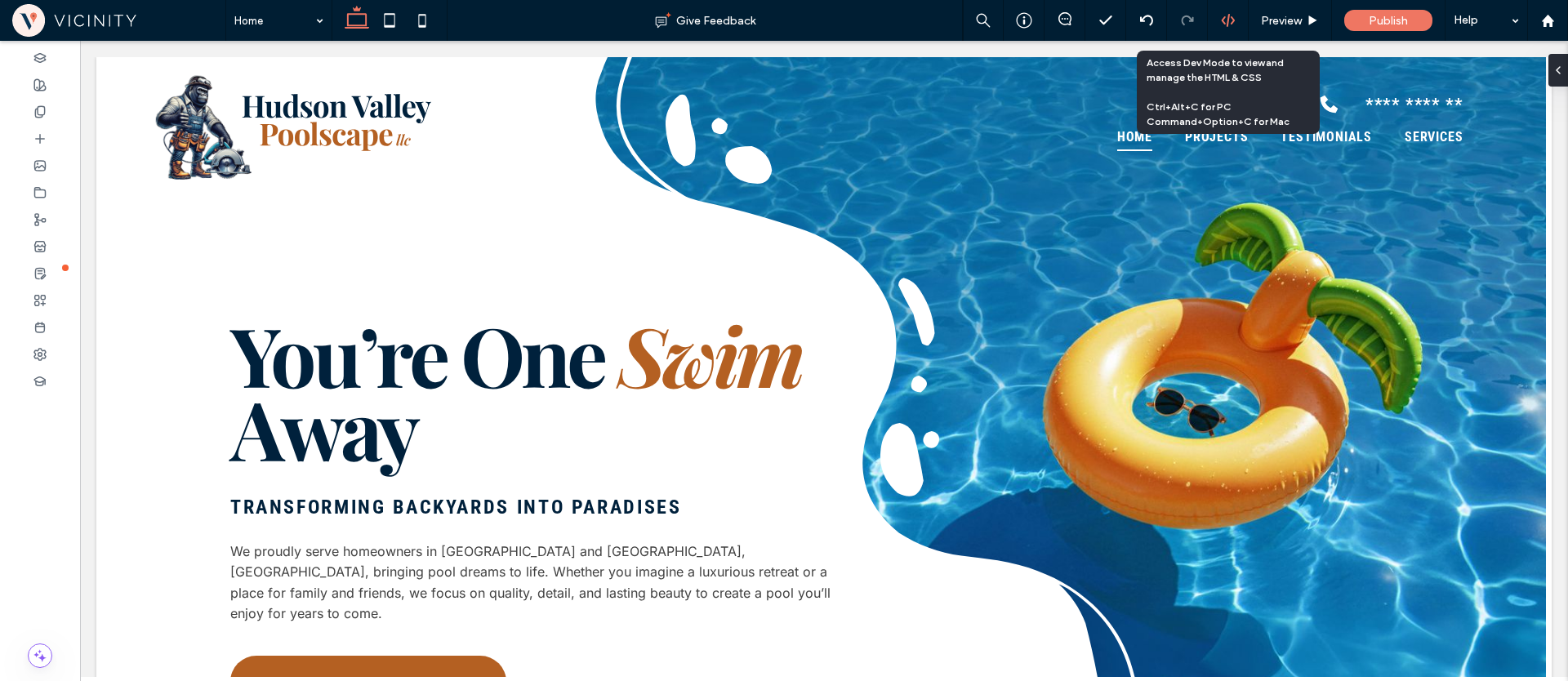
click at [1238, 15] on div at bounding box center [1228, 20] width 40 height 15
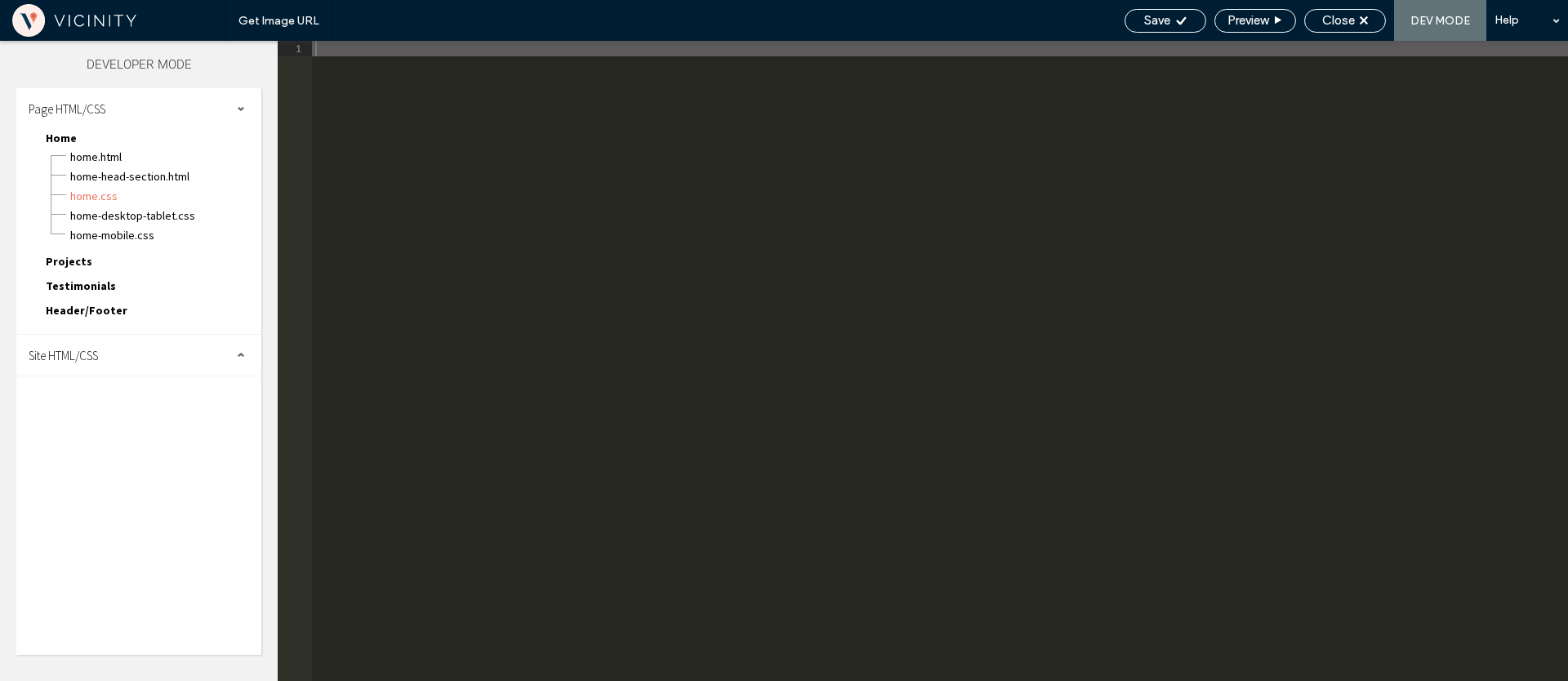
click at [138, 352] on div at bounding box center [784, 340] width 1568 height 681
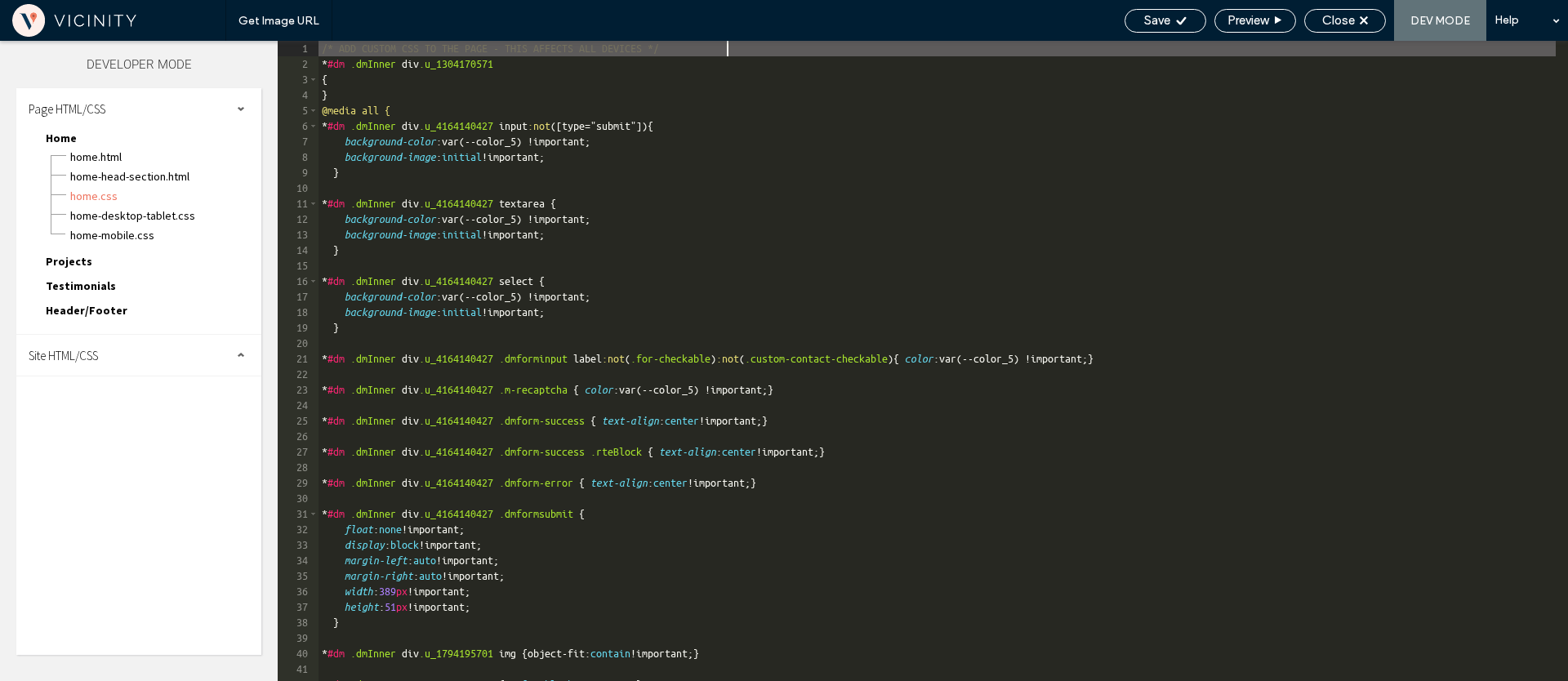
click at [131, 359] on div "Site HTML/CSS" at bounding box center [139, 355] width 245 height 41
click at [108, 422] on span "site.css" at bounding box center [169, 427] width 185 height 17
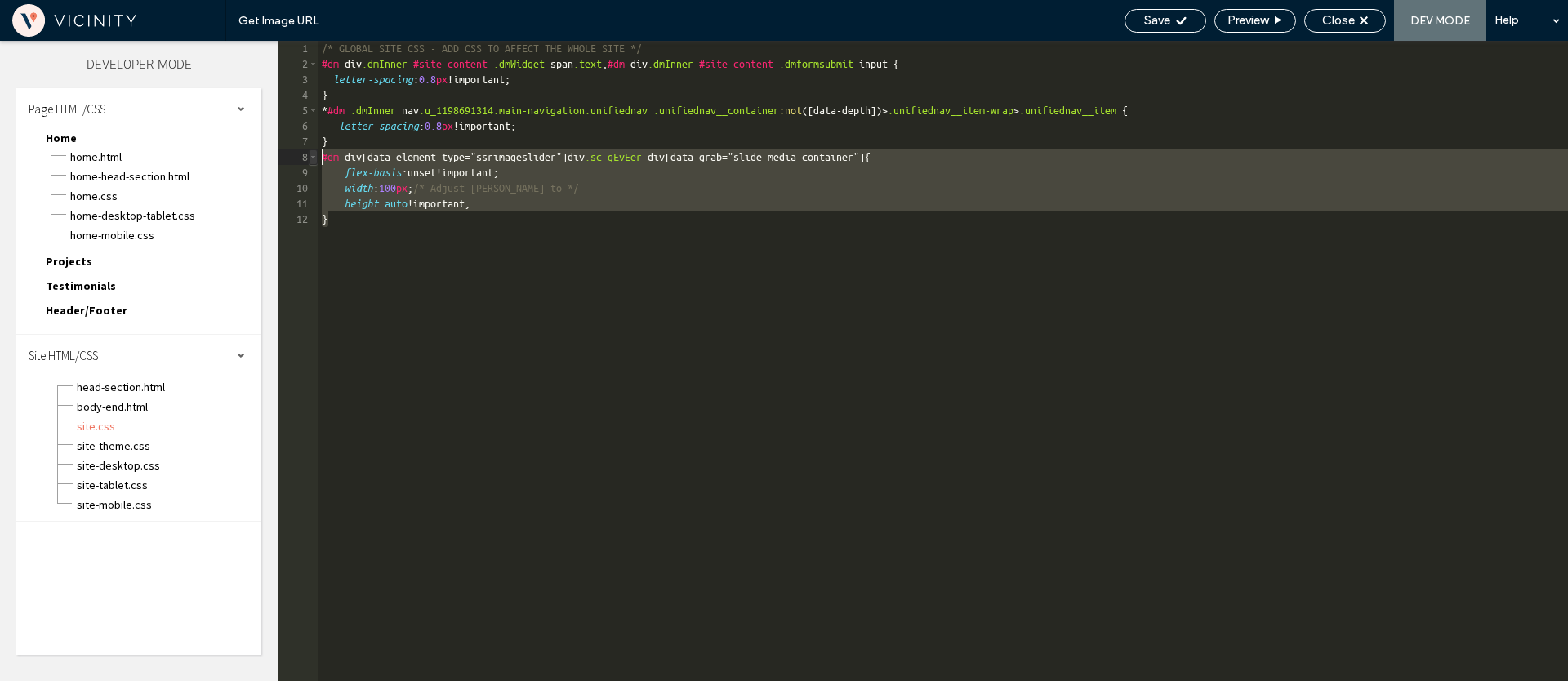
drag, startPoint x: 338, startPoint y: 223, endPoint x: 313, endPoint y: 160, distance: 67.8
click at [313, 160] on div "** 1 2 3 4 5 6 7 8 9 10 11 12 /* GLOBAL SITE CSS - ADD CSS TO AFFECT THE WHOLE …" at bounding box center [923, 362] width 1290 height 641
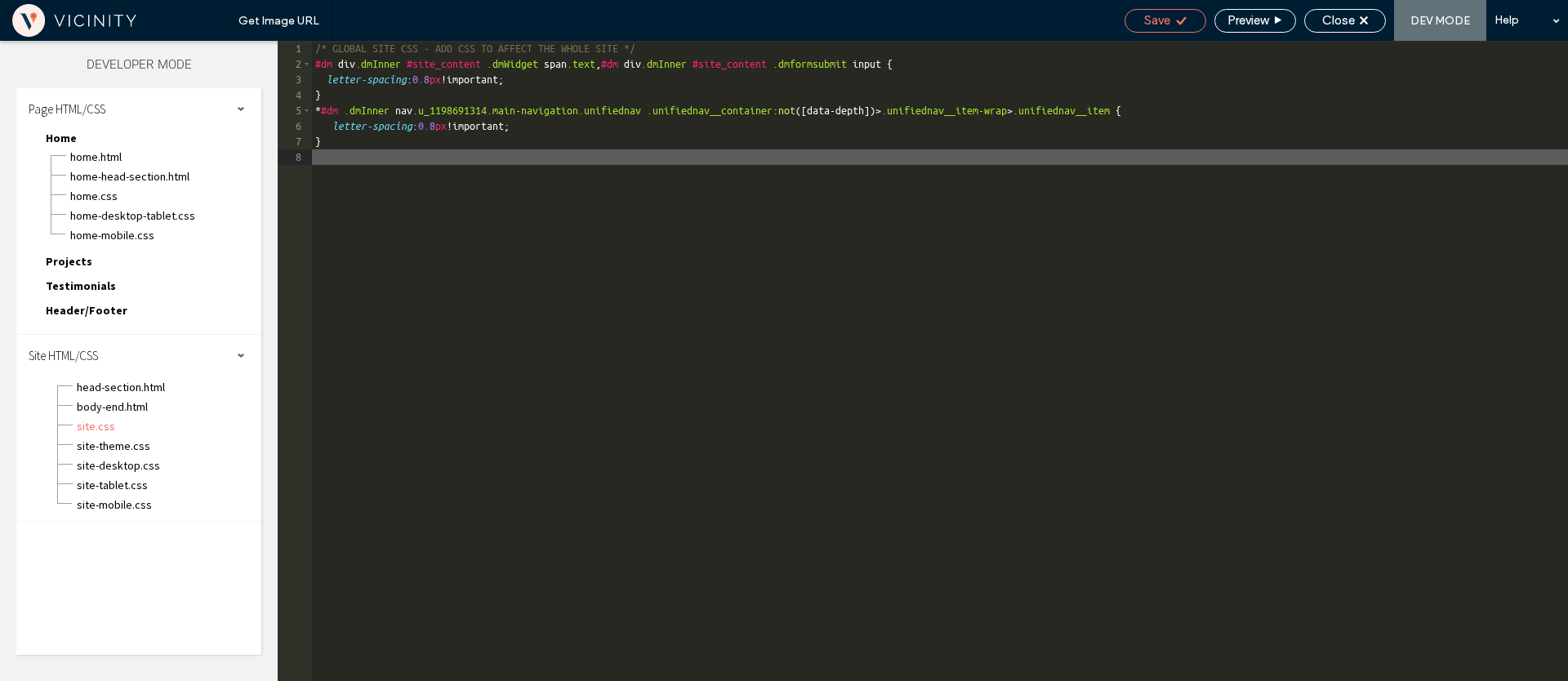
click at [1180, 23] on icon at bounding box center [1181, 20] width 12 height 12
click at [1335, 23] on span "Close" at bounding box center [1339, 20] width 33 height 15
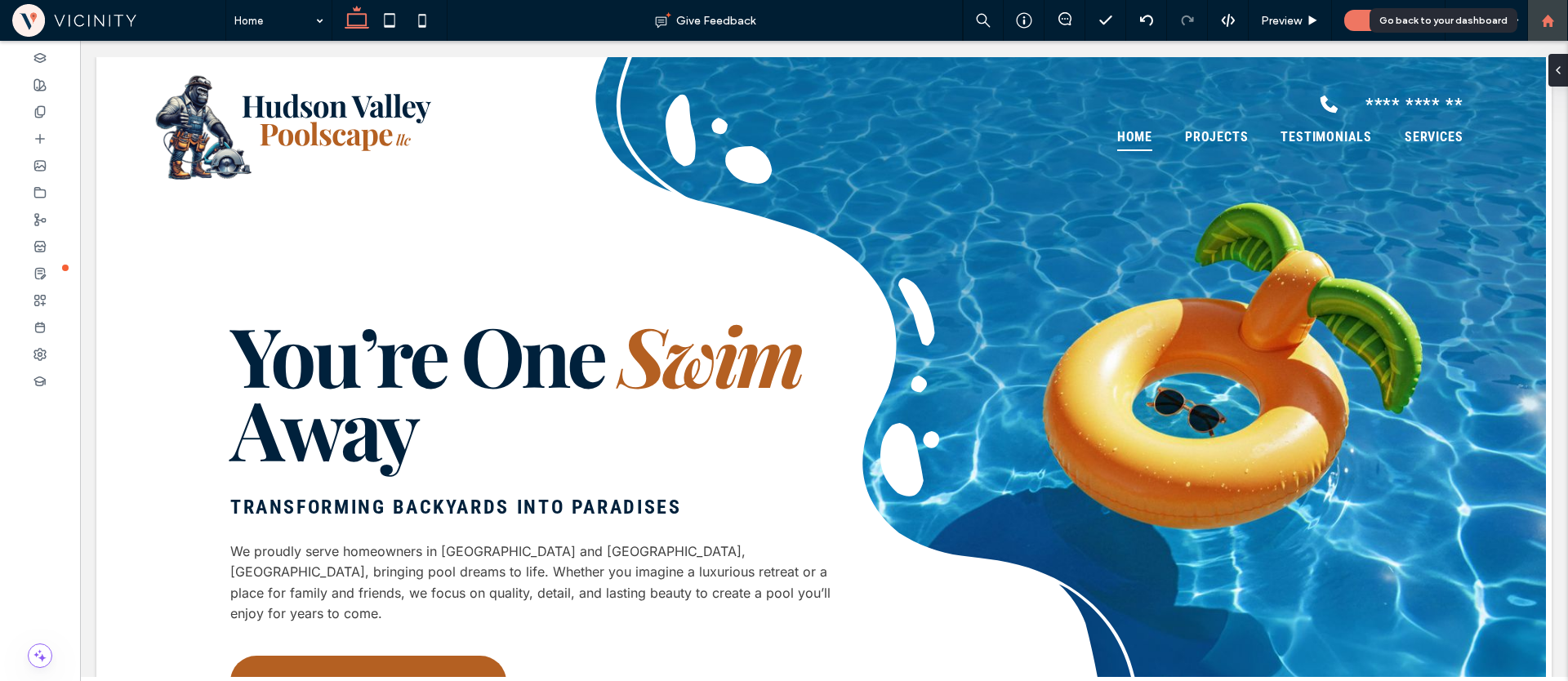
click at [1547, 17] on use at bounding box center [1546, 19] width 12 height 12
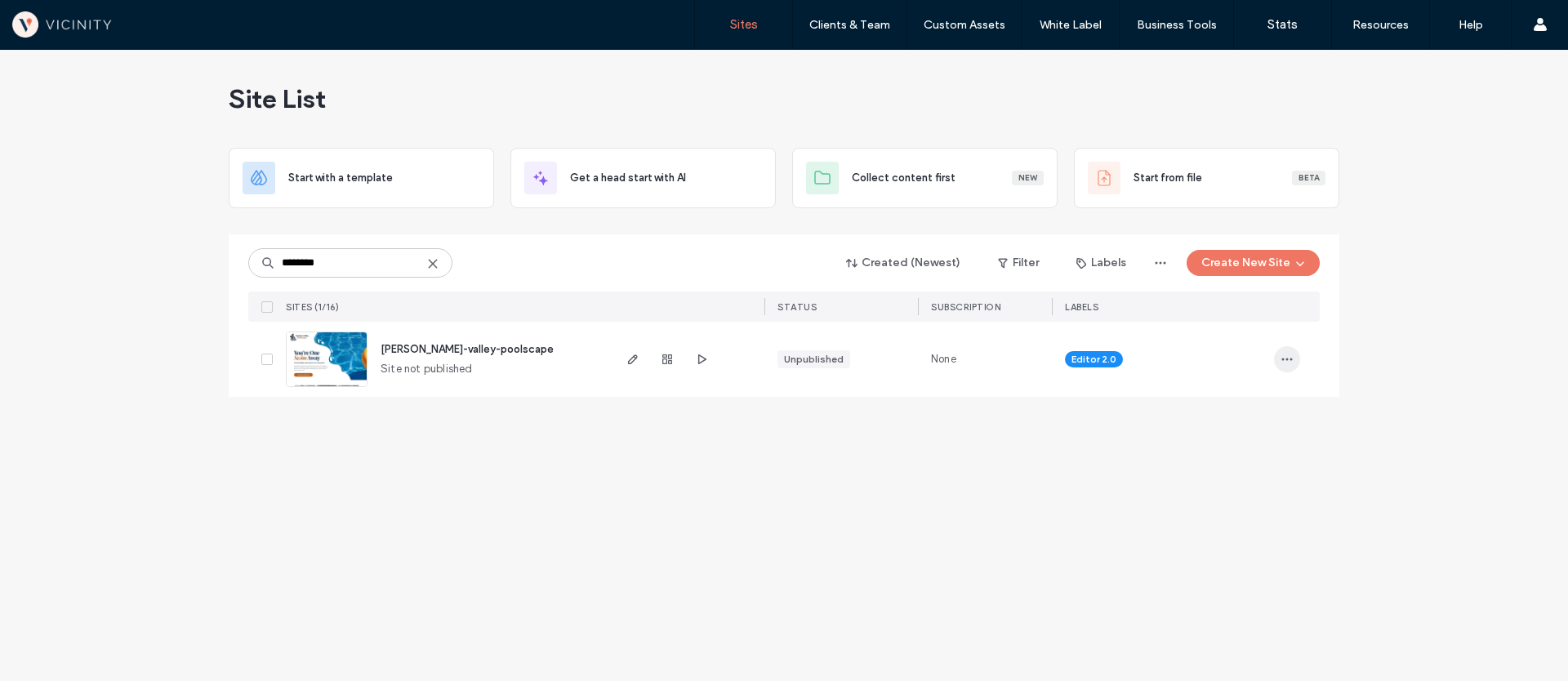
type input "********"
click at [1291, 363] on icon "button" at bounding box center [1287, 359] width 13 height 13
click at [1223, 434] on span "Duplicate Site" at bounding box center [1208, 433] width 71 height 17
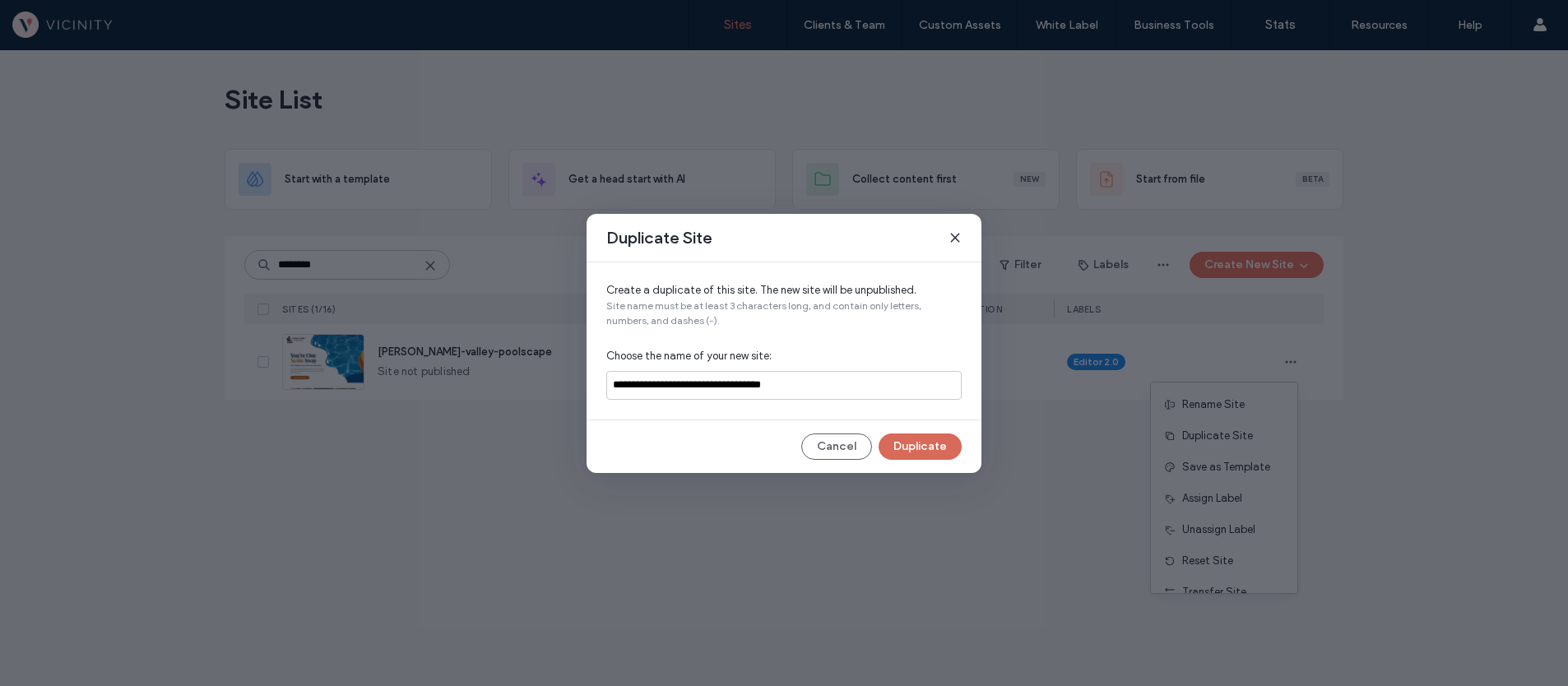
click at [894, 445] on button "Duplicate" at bounding box center [921, 447] width 83 height 26
